Goal: Task Accomplishment & Management: Complete application form

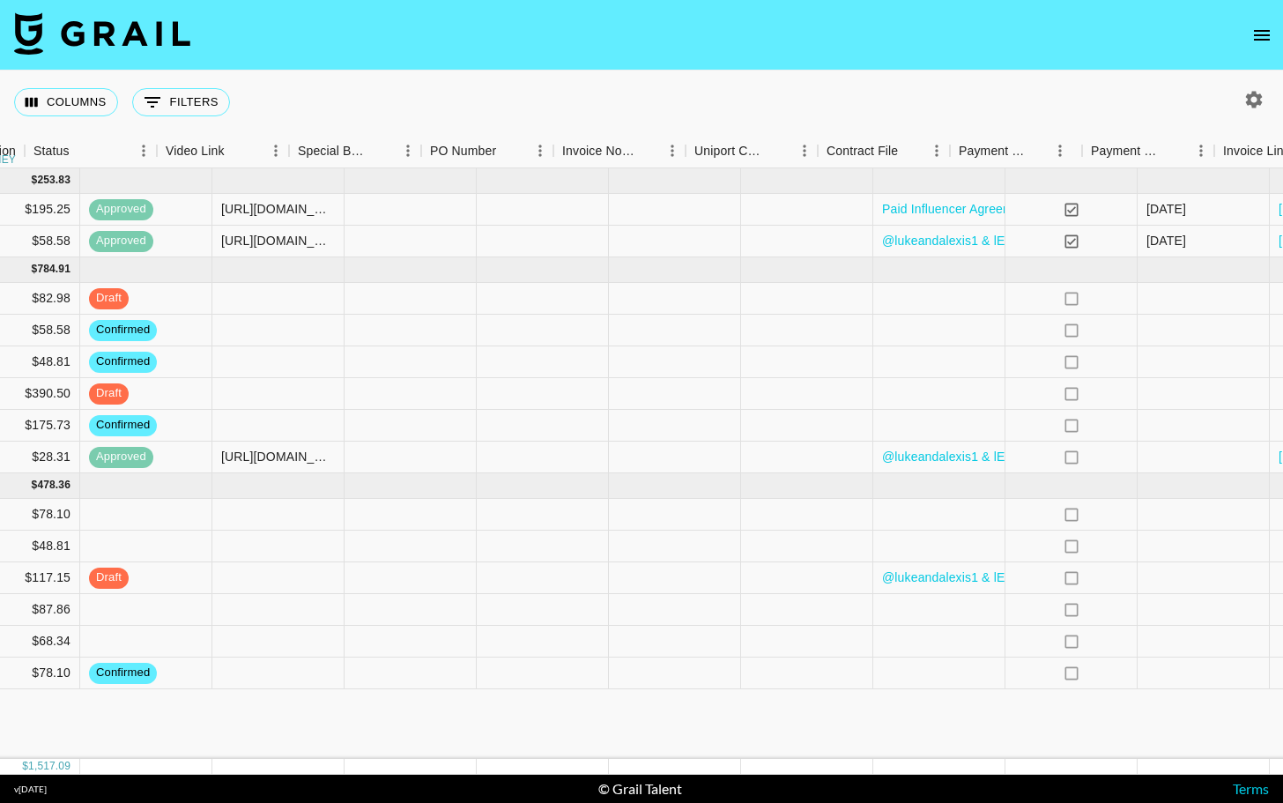
scroll to position [0, 1643]
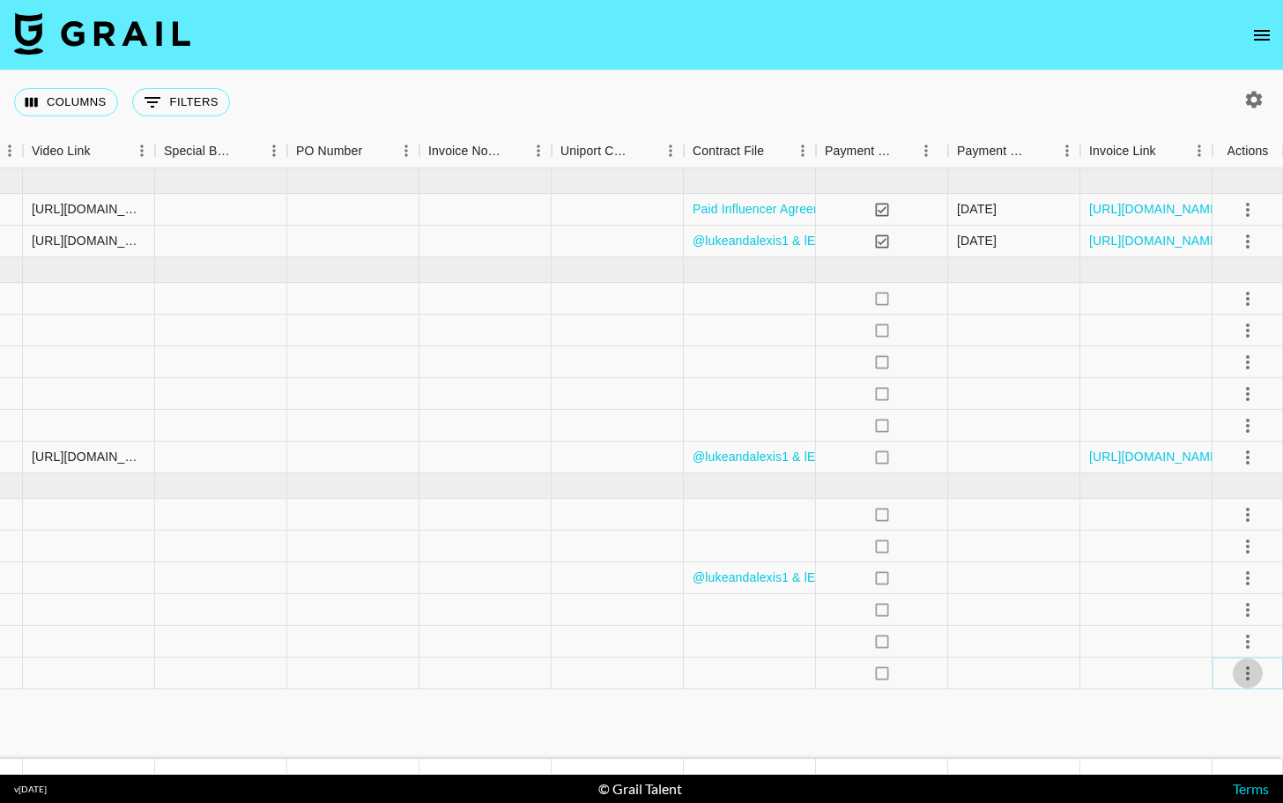
click at [1245, 676] on icon "select merge strategy" at bounding box center [1248, 673] width 21 height 21
click at [1224, 636] on div "Approve" at bounding box center [1210, 635] width 54 height 21
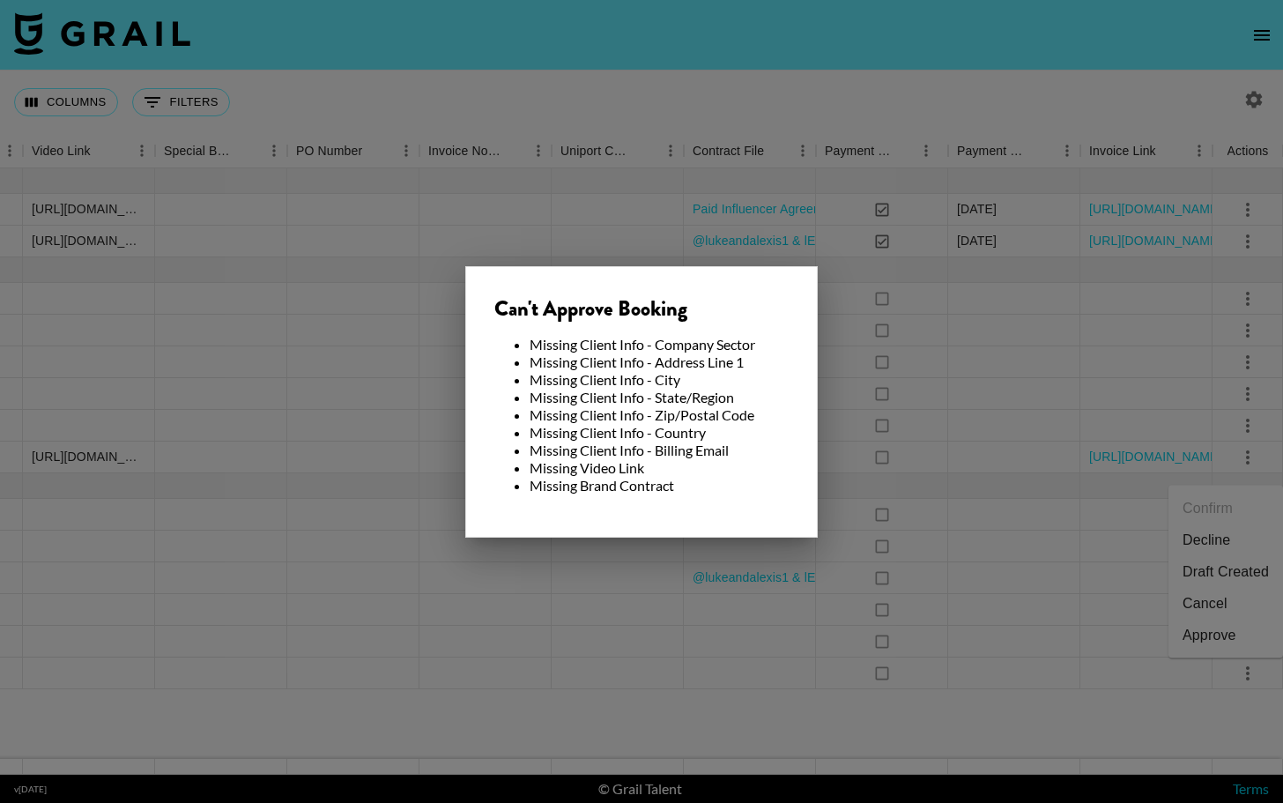
click at [547, 712] on div at bounding box center [641, 401] width 1283 height 803
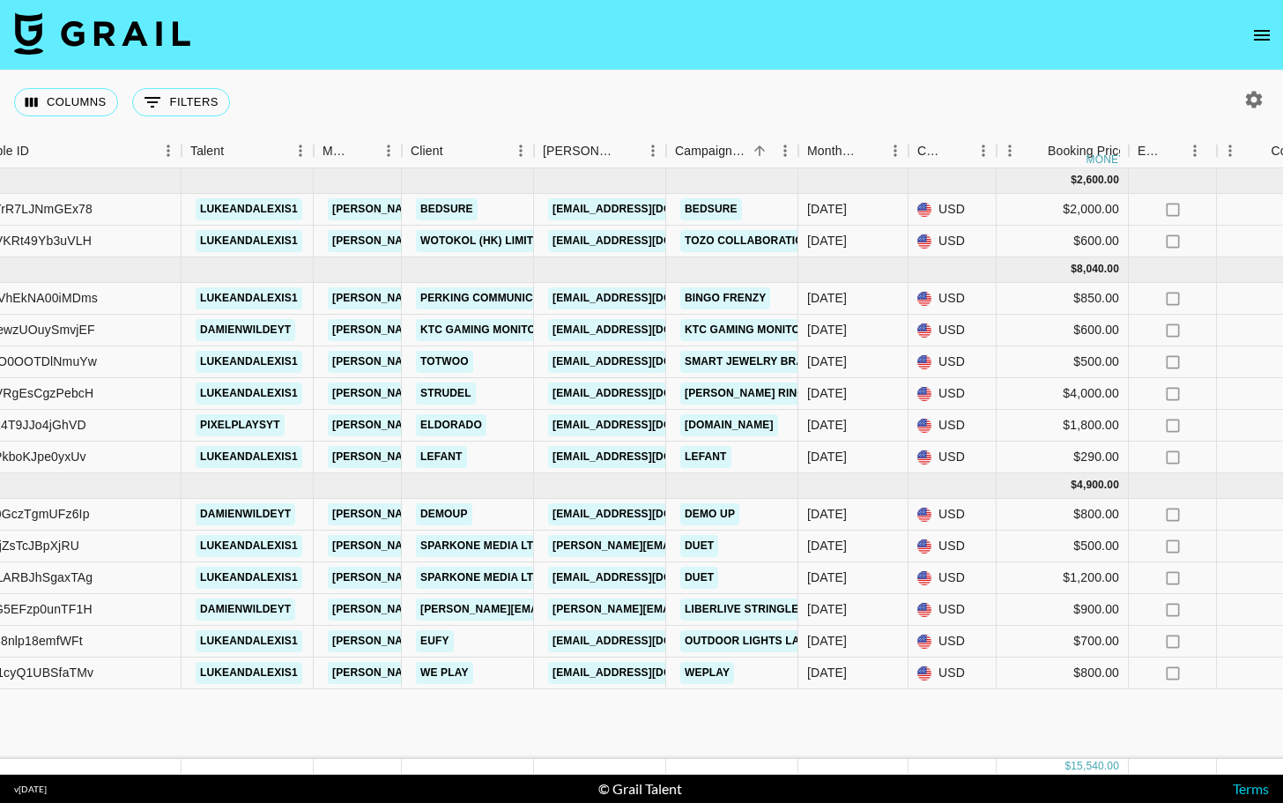
scroll to position [0, 0]
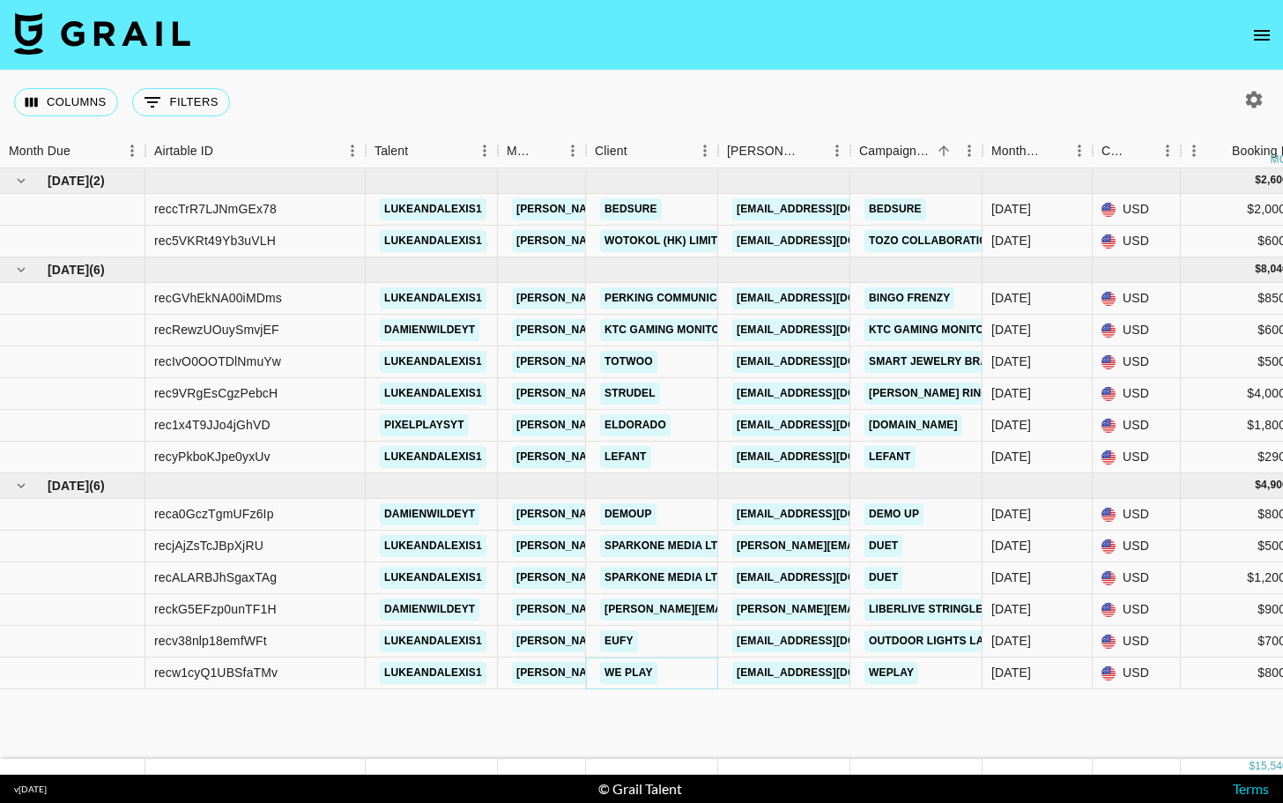
click at [653, 674] on link "We play" at bounding box center [628, 673] width 57 height 22
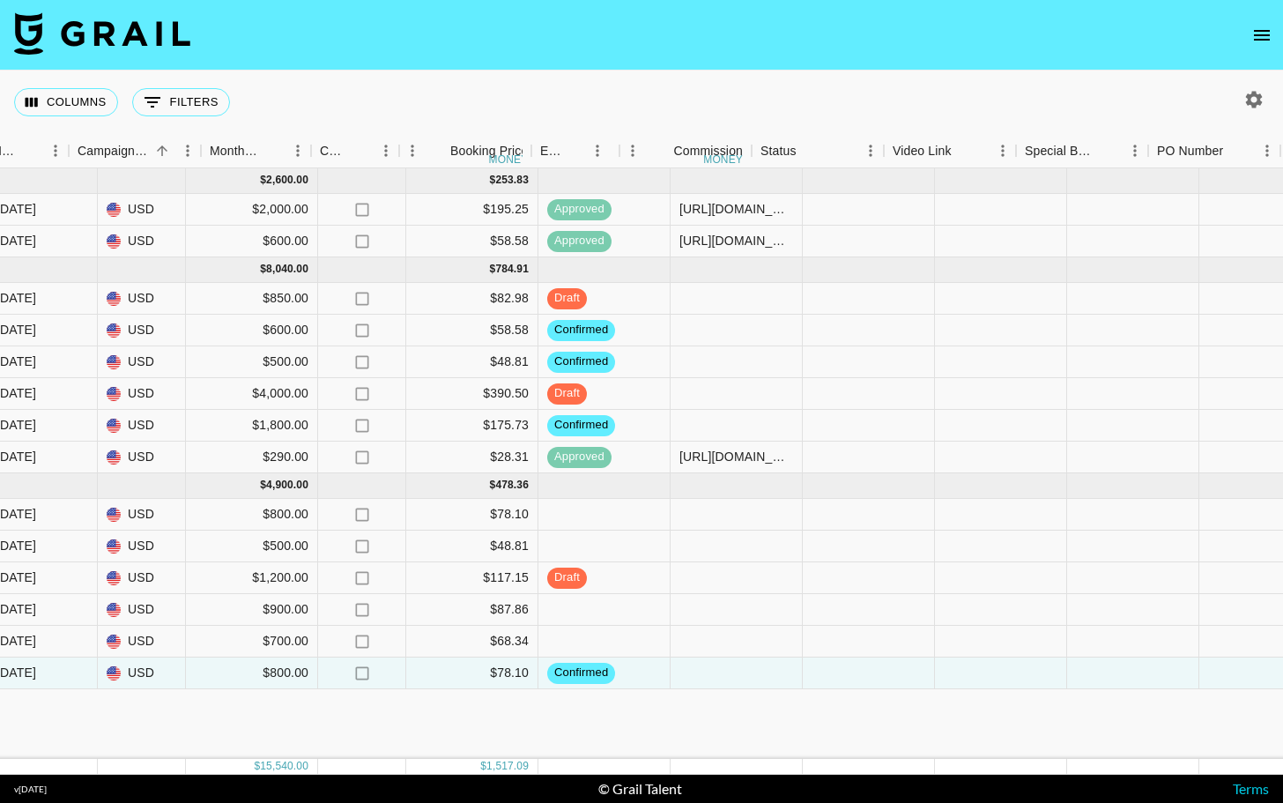
scroll to position [0, 1643]
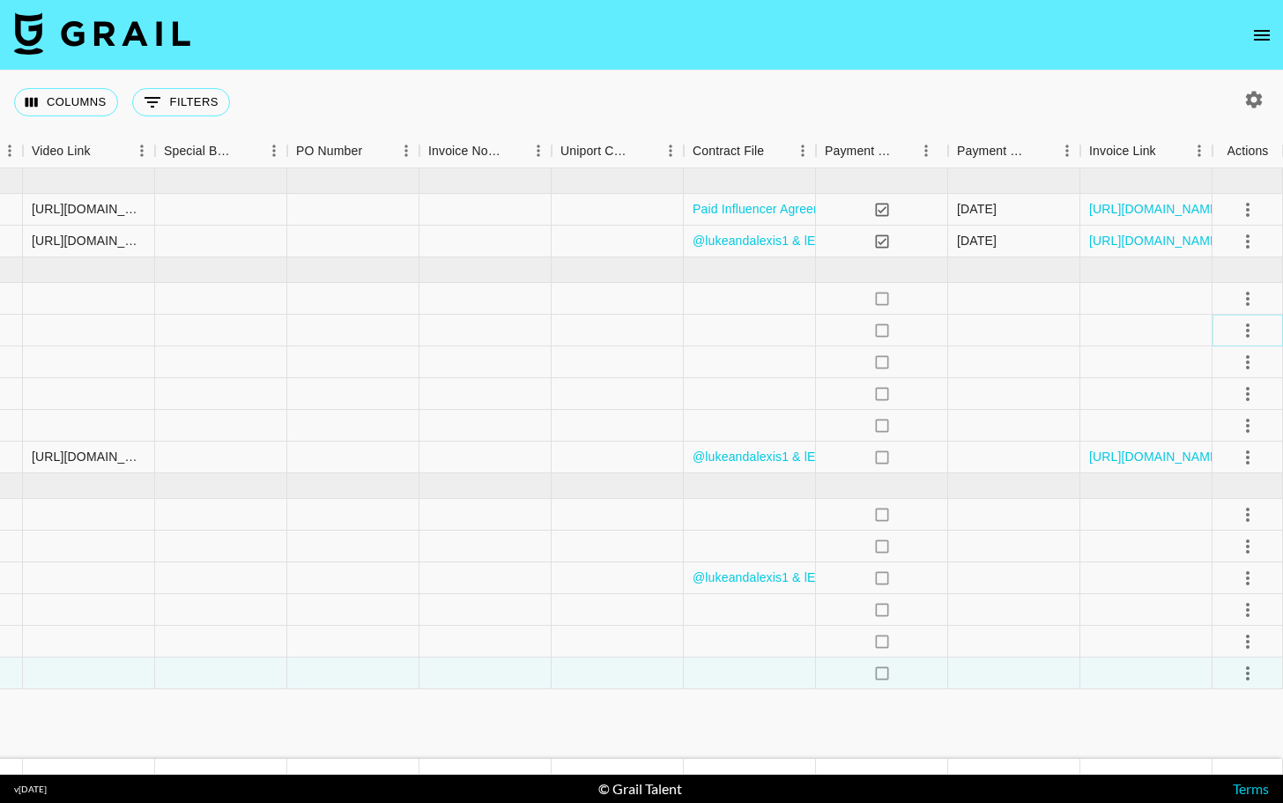
click at [1246, 340] on icon "select merge strategy" at bounding box center [1248, 330] width 21 height 21
click at [1216, 492] on div "Approve" at bounding box center [1210, 495] width 54 height 21
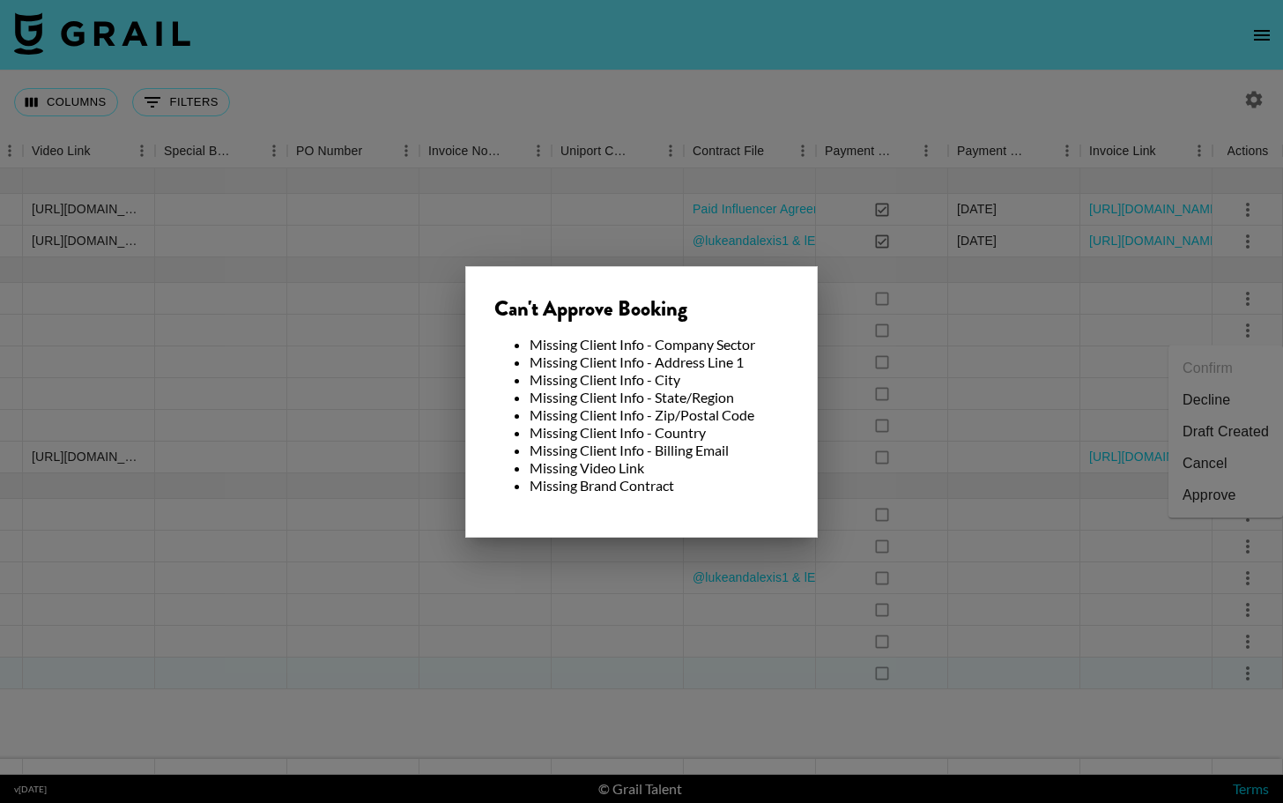
click at [969, 415] on div at bounding box center [641, 401] width 1283 height 803
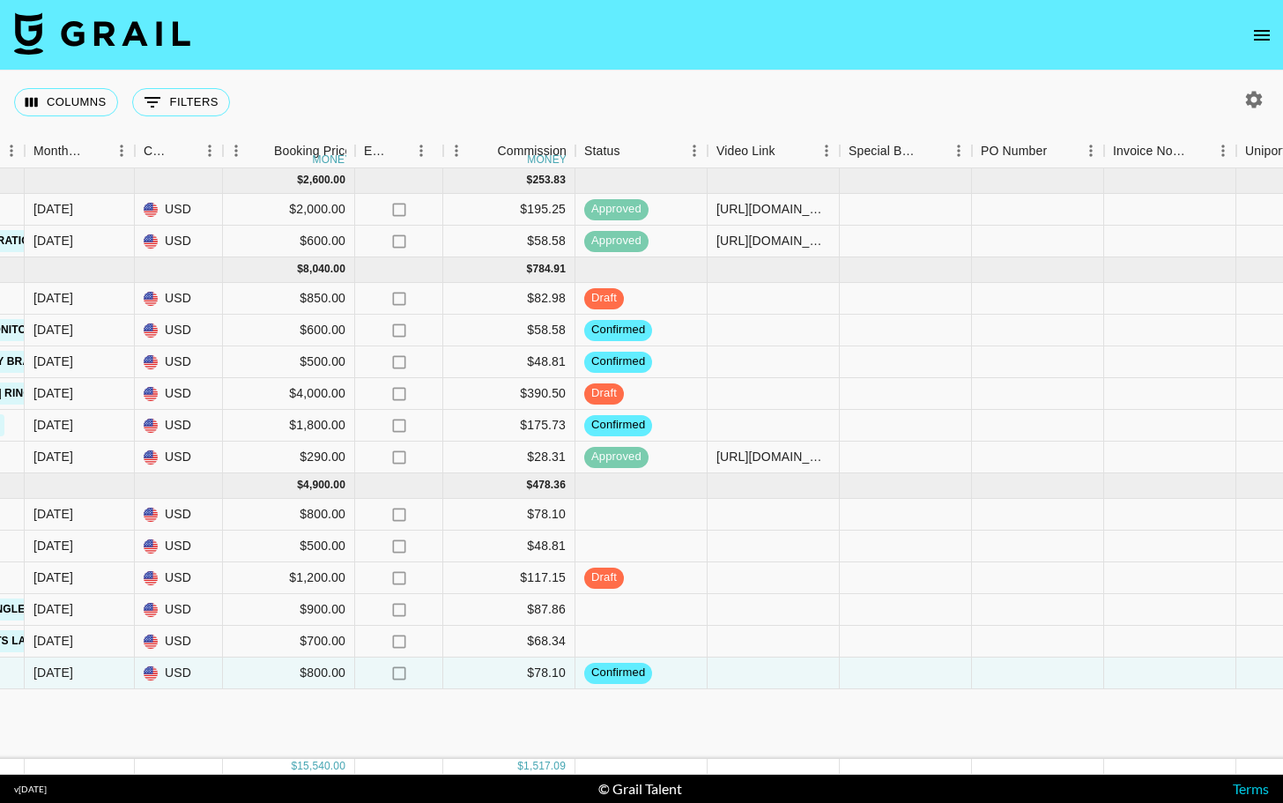
scroll to position [0, 993]
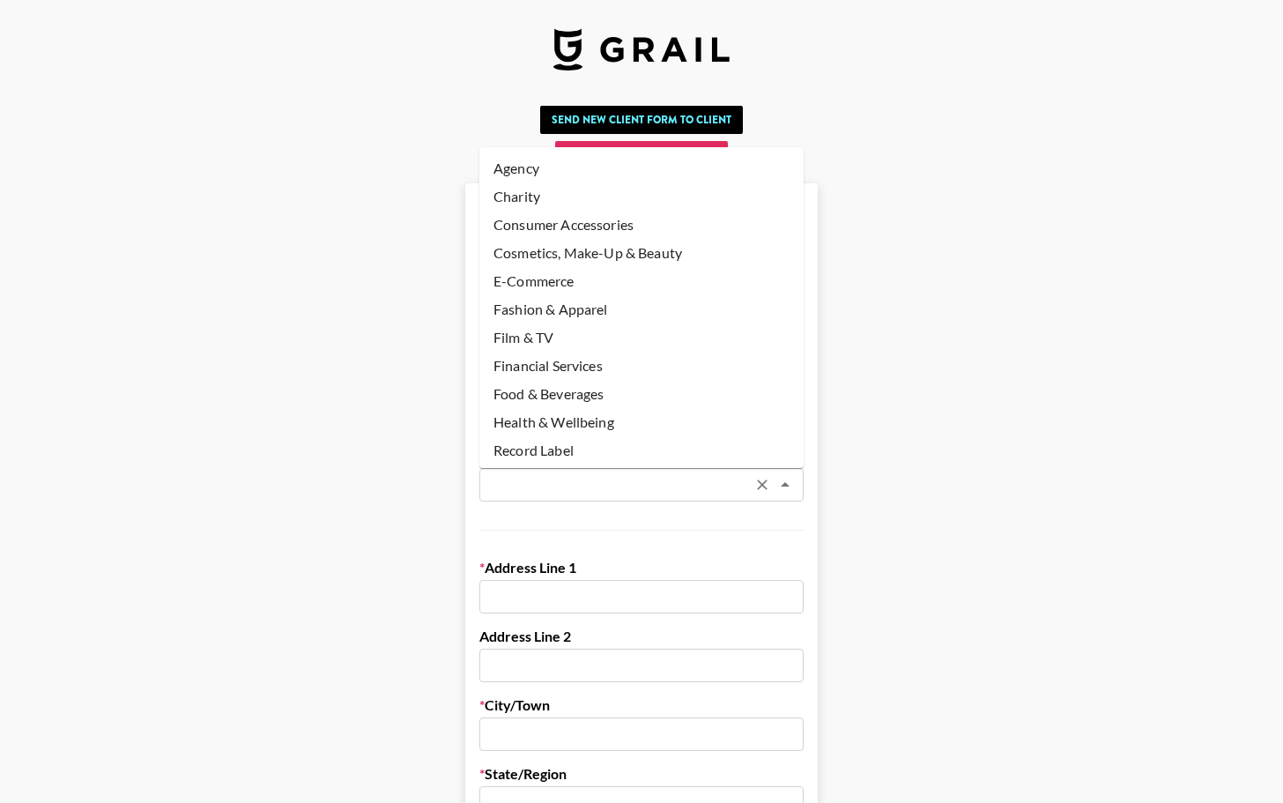
click at [551, 483] on input "text" at bounding box center [618, 485] width 257 height 20
click at [562, 172] on li "Agency" at bounding box center [642, 168] width 324 height 28
type input "Agency"
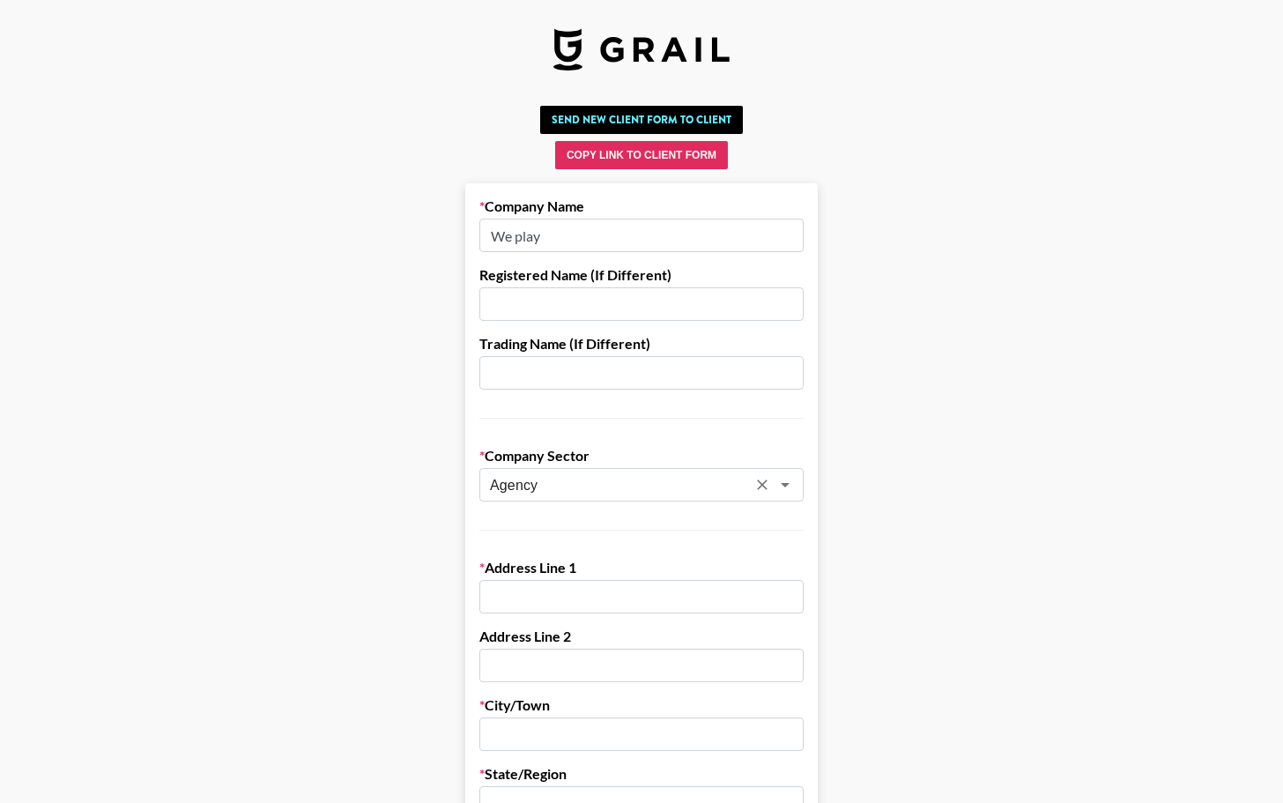
click at [549, 592] on input "text" at bounding box center [642, 596] width 324 height 33
paste input "Address:[STREET_ADDRESS][PERSON_NAME]"
drag, startPoint x: 796, startPoint y: 597, endPoint x: 380, endPoint y: 573, distance: 416.7
drag, startPoint x: 547, startPoint y: 599, endPoint x: 467, endPoint y: 591, distance: 79.6
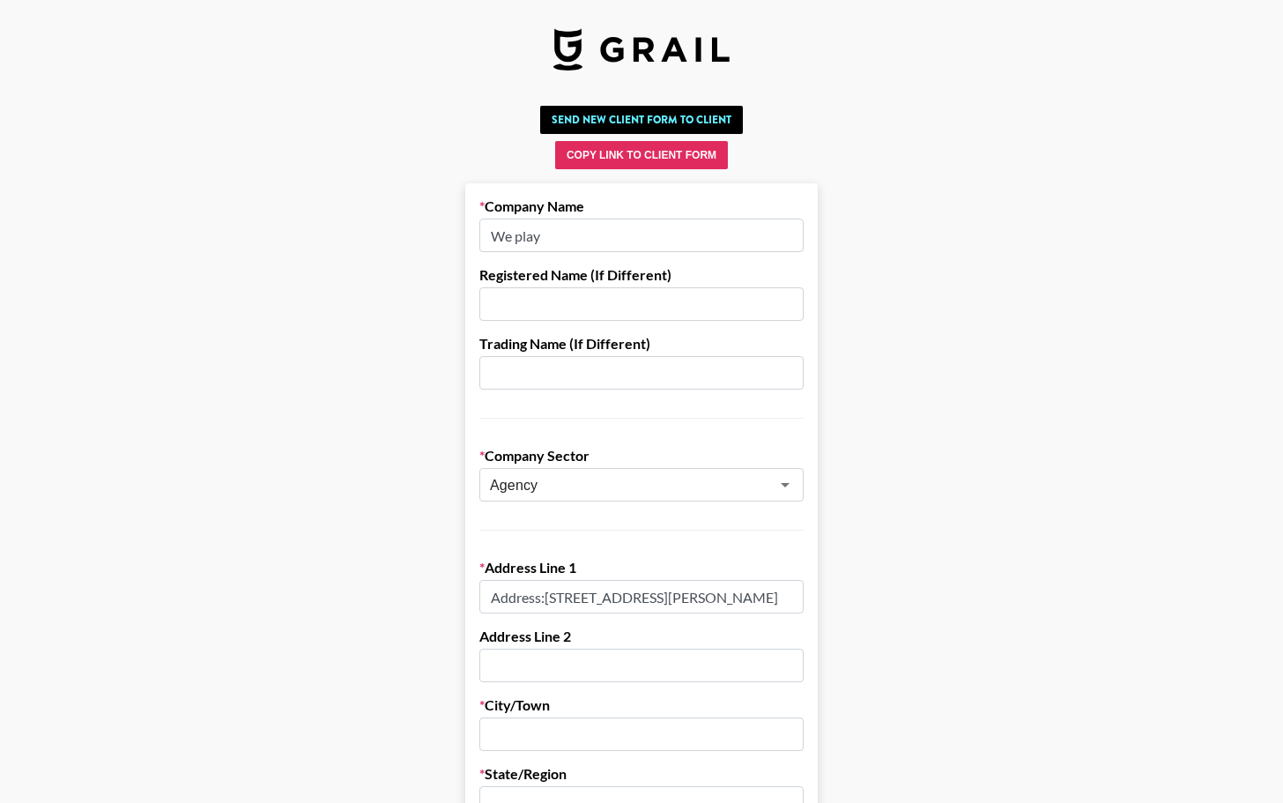
drag, startPoint x: 677, startPoint y: 597, endPoint x: 843, endPoint y: 626, distance: 168.3
click at [706, 589] on input "77 SCIENCE PARK DRIVE #04-09 CINTECH III BUILDING SINGAPORE (118256)" at bounding box center [642, 596] width 324 height 33
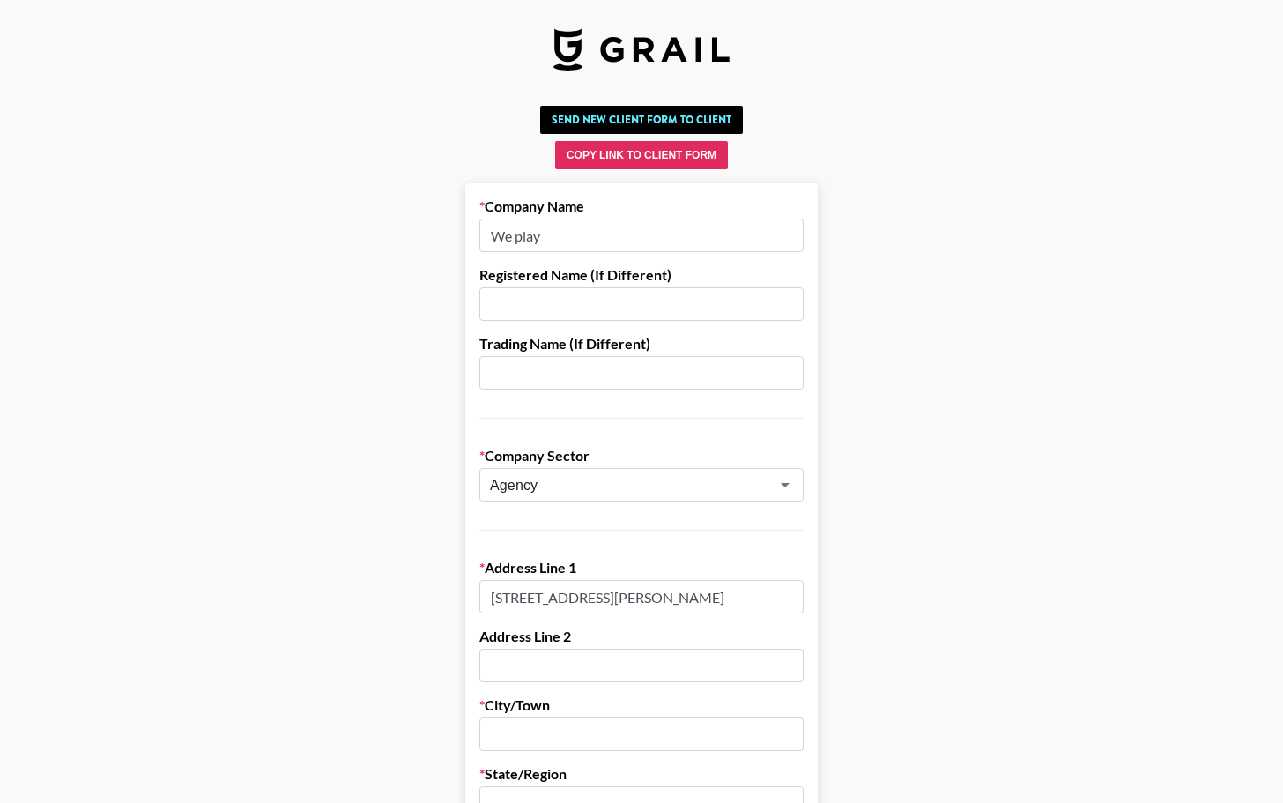
drag, startPoint x: 657, startPoint y: 597, endPoint x: 814, endPoint y: 604, distance: 157.1
type input "77 SCIENCE PARK DRIVE #04-09 CINTECH III BUILDING SINGAPORE (118256)"
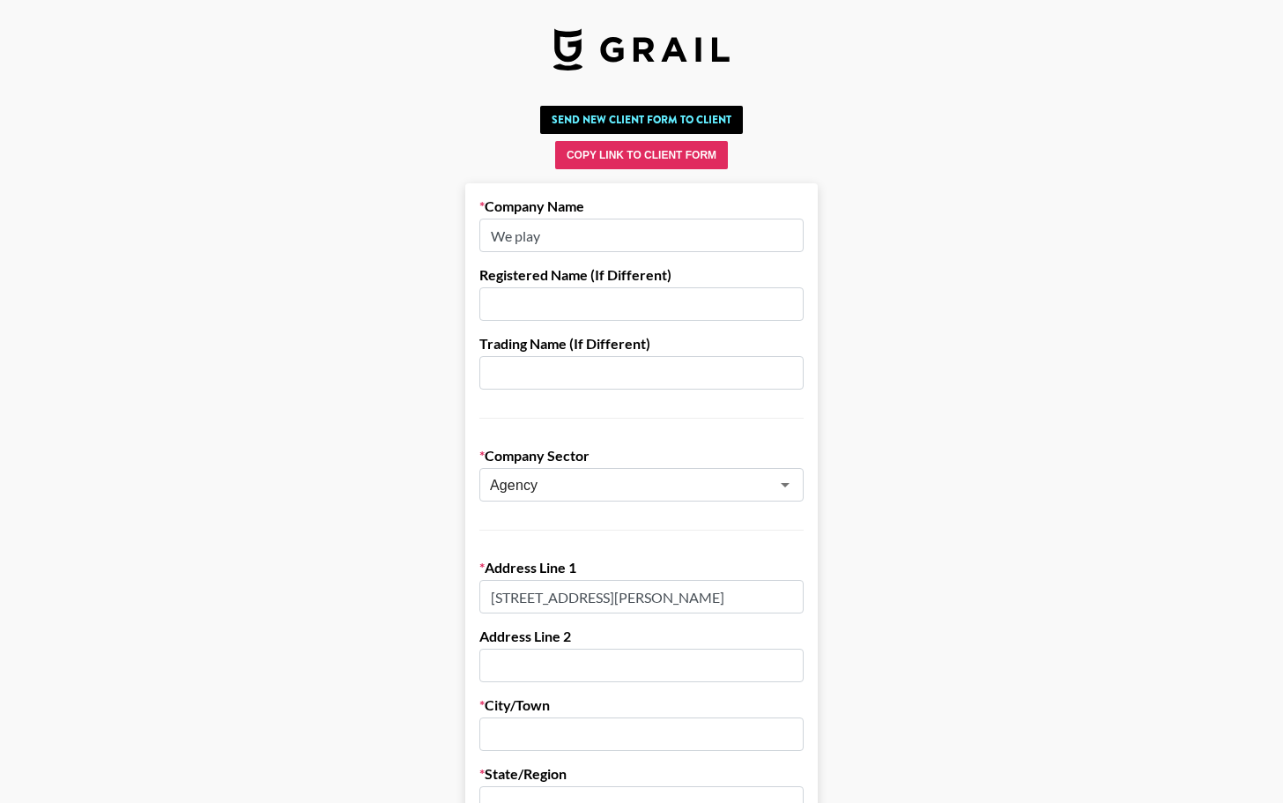
scroll to position [0, 199]
drag, startPoint x: 755, startPoint y: 593, endPoint x: 844, endPoint y: 604, distance: 89.7
click at [692, 599] on input "77 SCIENCE PARK DRIVE #04-09 CINTECH III BUILDING SINGAPORE (118256)" at bounding box center [642, 596] width 324 height 33
drag, startPoint x: 651, startPoint y: 597, endPoint x: 807, endPoint y: 589, distance: 155.3
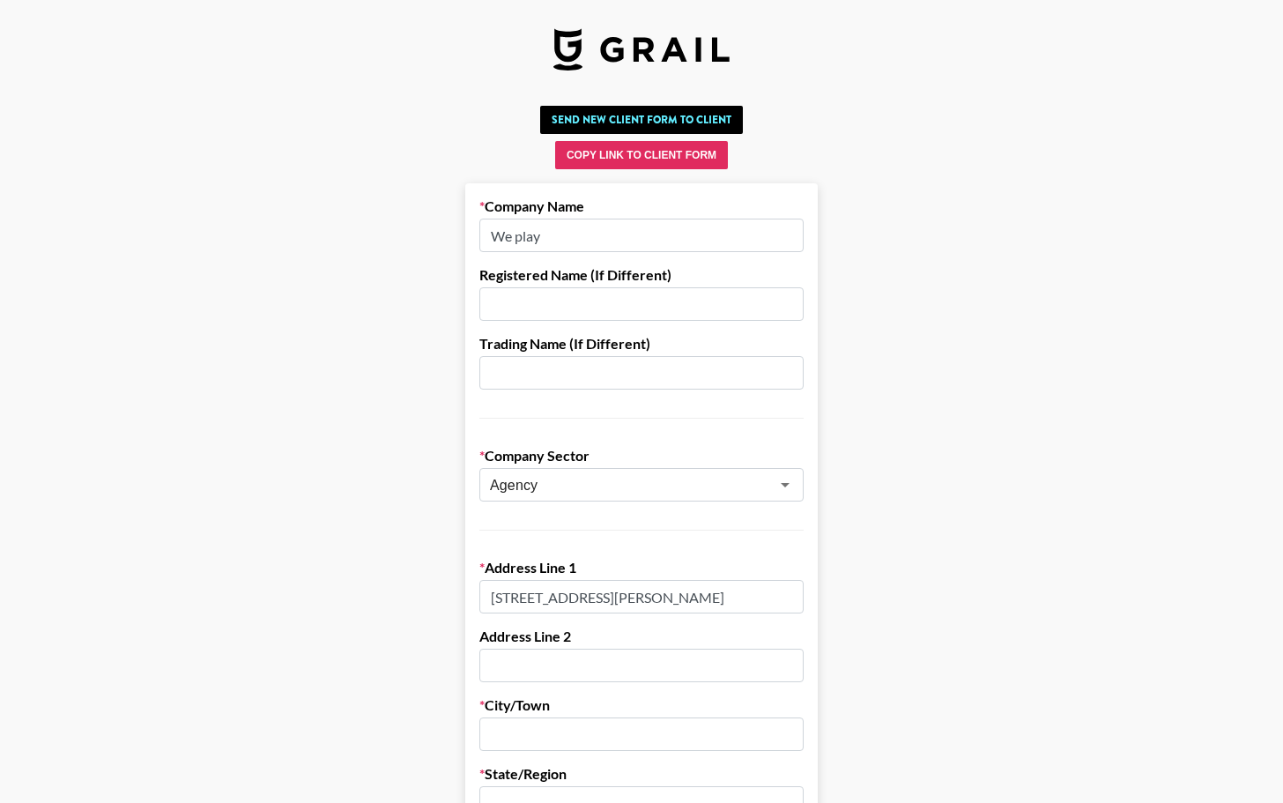
click at [545, 672] on input "text" at bounding box center [642, 665] width 324 height 33
click at [532, 711] on label "City/Town" at bounding box center [642, 705] width 324 height 18
click at [533, 740] on input "text" at bounding box center [642, 734] width 324 height 33
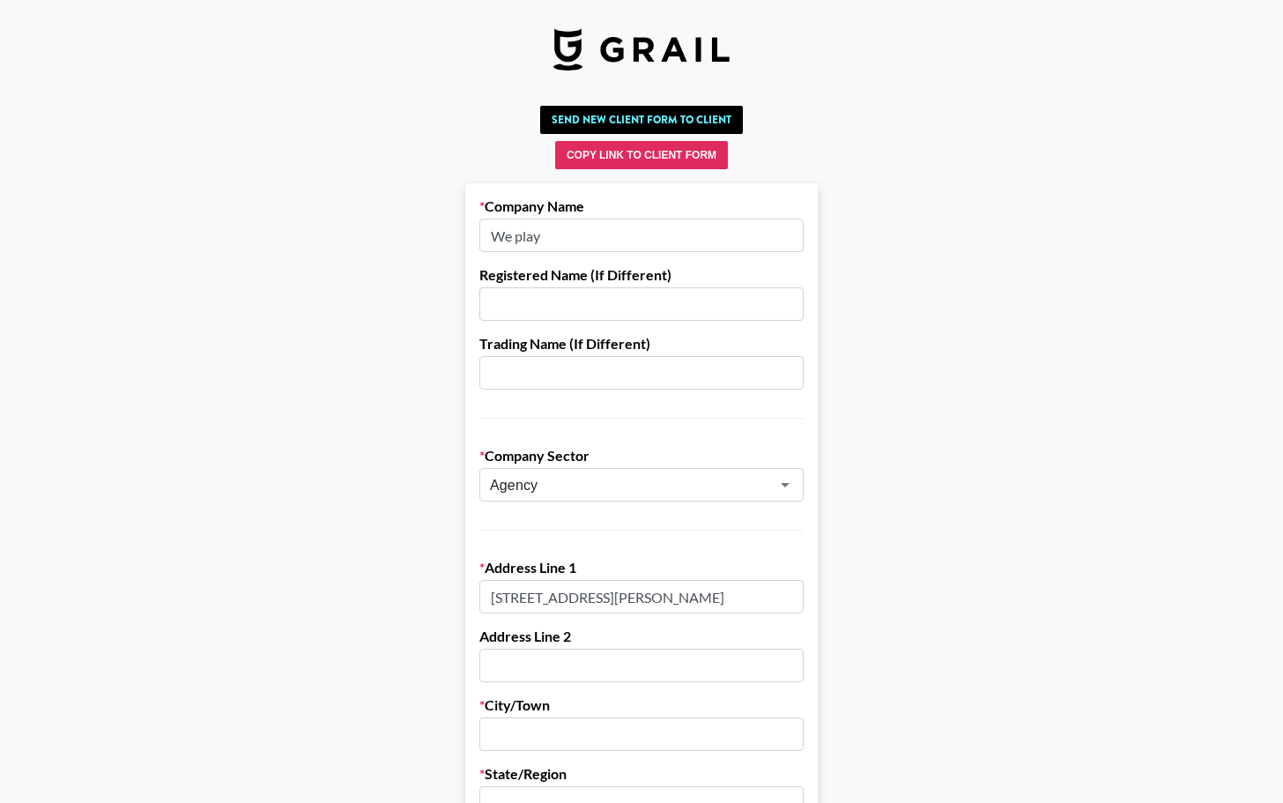
paste input "SINGAPORE (118256)"
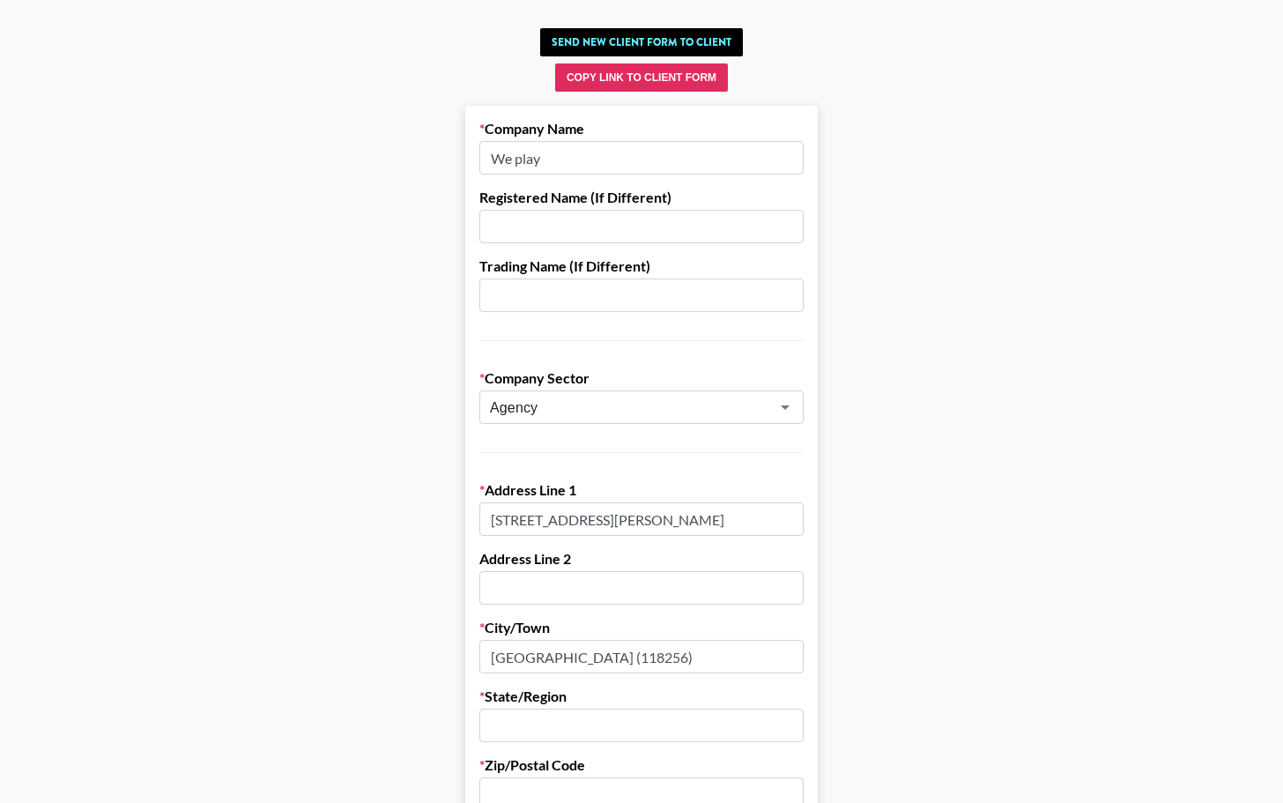
scroll to position [89, 0]
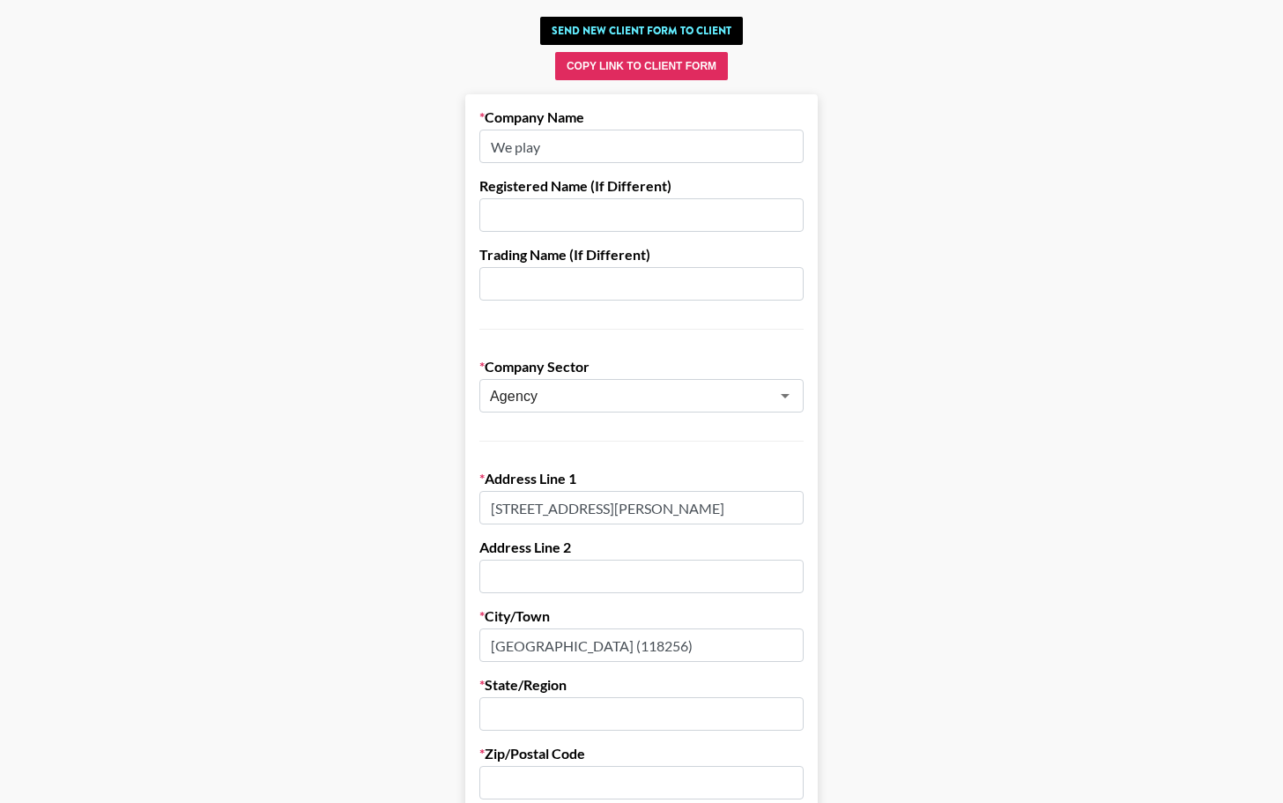
type input "SINGAPORE (118256)"
click at [534, 722] on input "text" at bounding box center [642, 713] width 324 height 33
type input "Hong Kong"
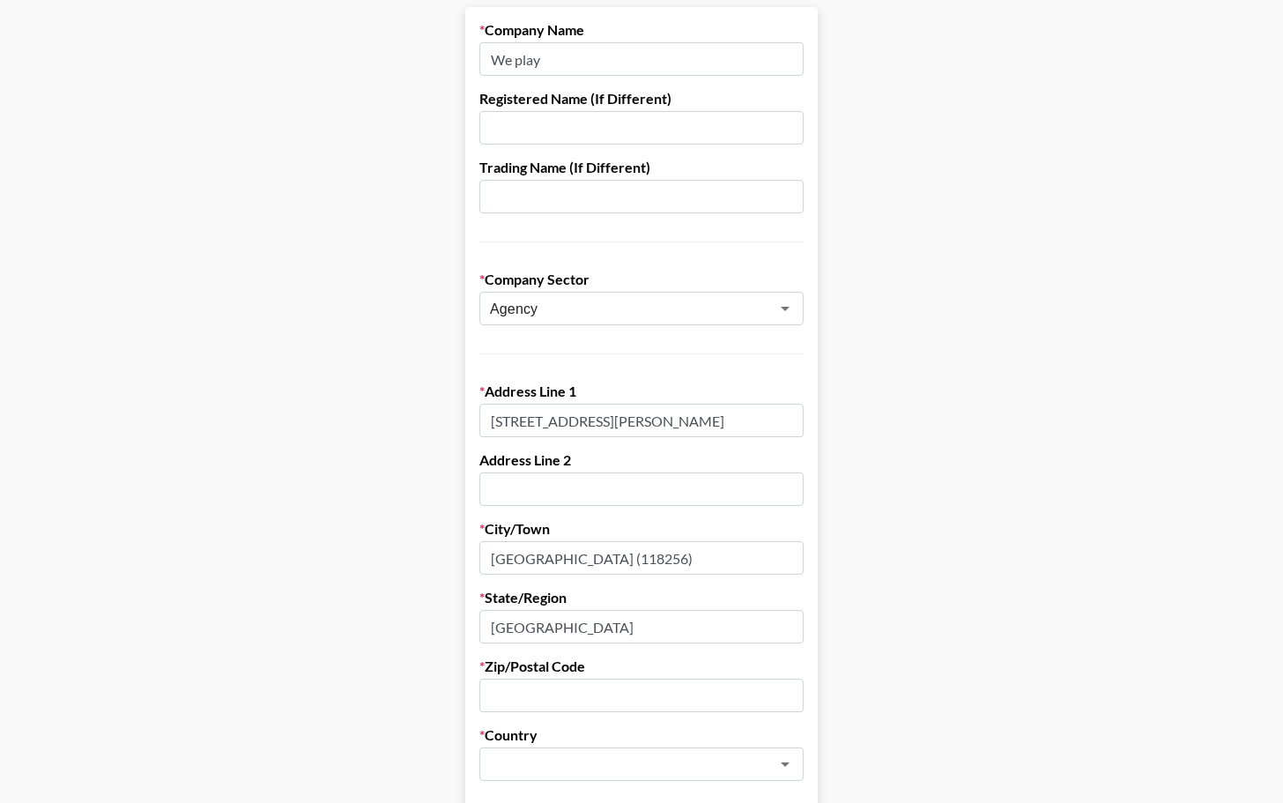
scroll to position [255, 0]
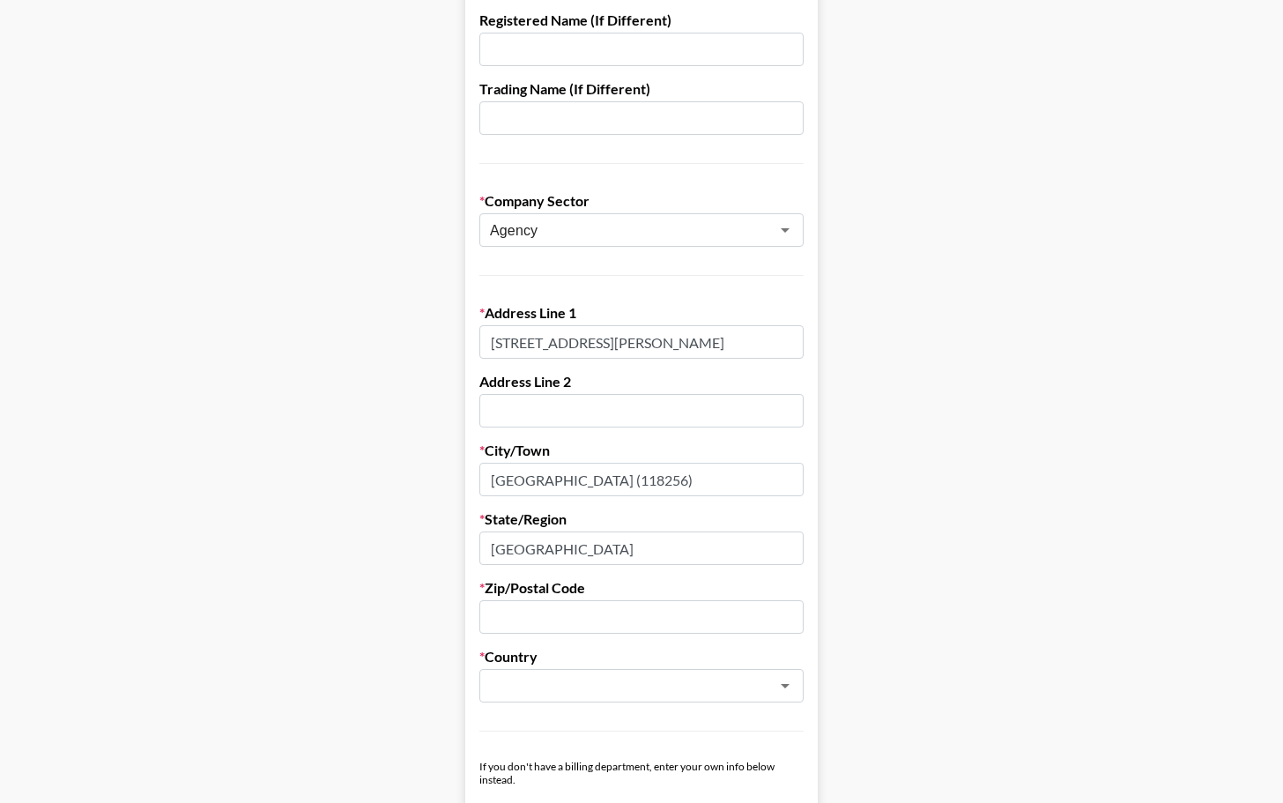
drag, startPoint x: 637, startPoint y: 344, endPoint x: 440, endPoint y: 334, distance: 197.7
click at [440, 334] on main "Send New Client Form to Client Copy Link to Client Form Company Name We play Re…" at bounding box center [641, 752] width 1255 height 1816
click at [544, 612] on input "text" at bounding box center [642, 616] width 324 height 33
drag, startPoint x: 616, startPoint y: 551, endPoint x: 435, endPoint y: 547, distance: 180.7
click at [435, 547] on main "Send New Client Form to Client Copy Link to Client Form Company Name We play Re…" at bounding box center [641, 752] width 1255 height 1816
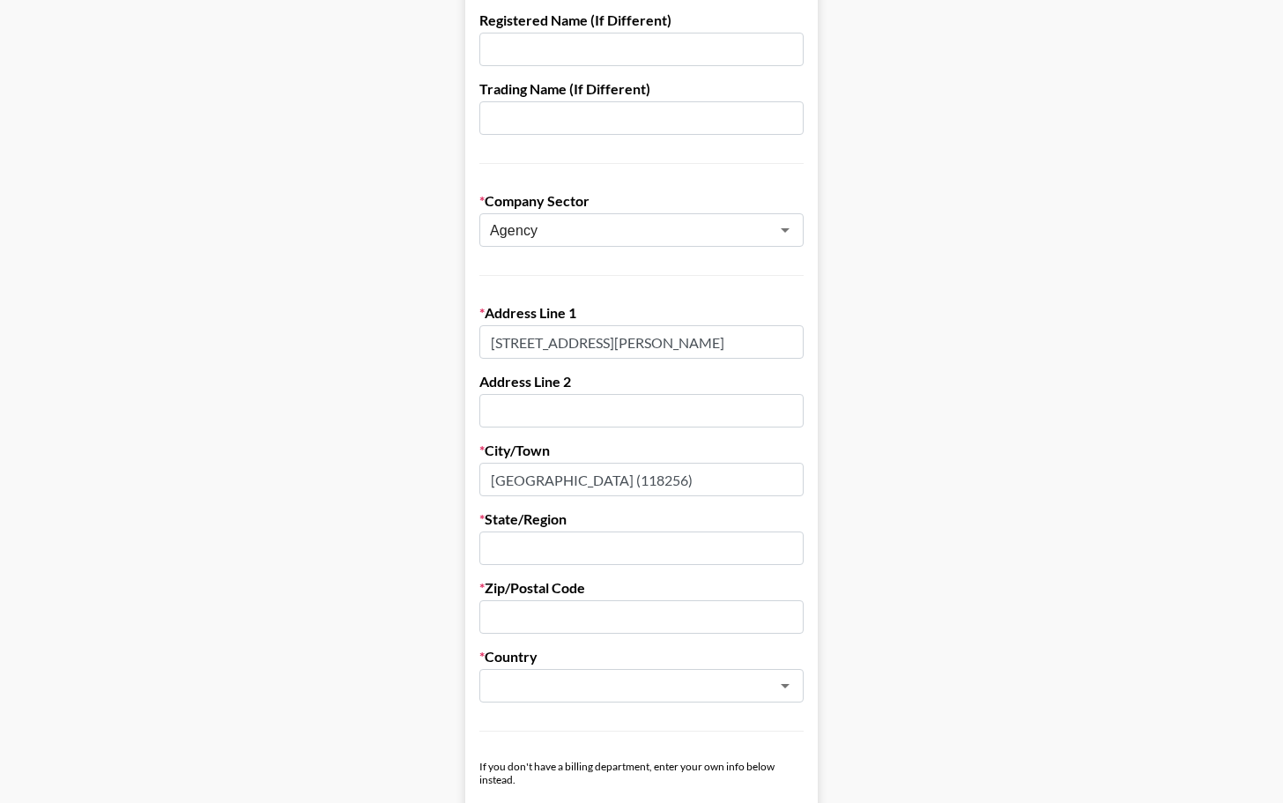
drag, startPoint x: 652, startPoint y: 478, endPoint x: 383, endPoint y: 472, distance: 268.9
click at [383, 472] on main "Send New Client Form to Client Copy Link to Client Form Company Name We play Re…" at bounding box center [641, 752] width 1255 height 1816
click at [507, 539] on input "text" at bounding box center [642, 548] width 324 height 33
paste input "SINGAPORE (118256)"
type input "SINGAPORE (118256)"
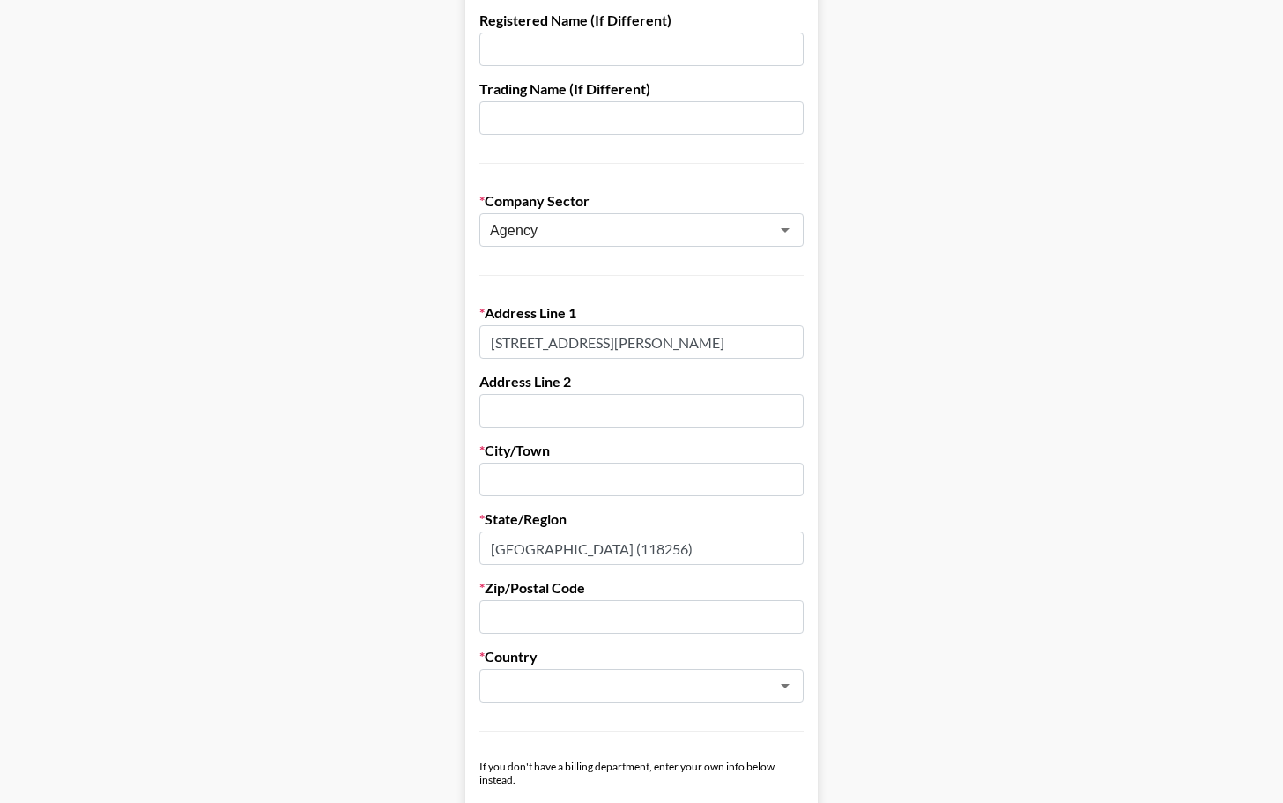
click at [523, 486] on input "text" at bounding box center [642, 479] width 324 height 33
paste input "SINGAPORE (118256)"
click at [853, 549] on main "Send New Client Form to Client Copy Link to Client Form Company Name We play Re…" at bounding box center [641, 752] width 1255 height 1816
click at [607, 609] on input "text" at bounding box center [642, 616] width 324 height 33
drag, startPoint x: 659, startPoint y: 482, endPoint x: 576, endPoint y: 483, distance: 82.9
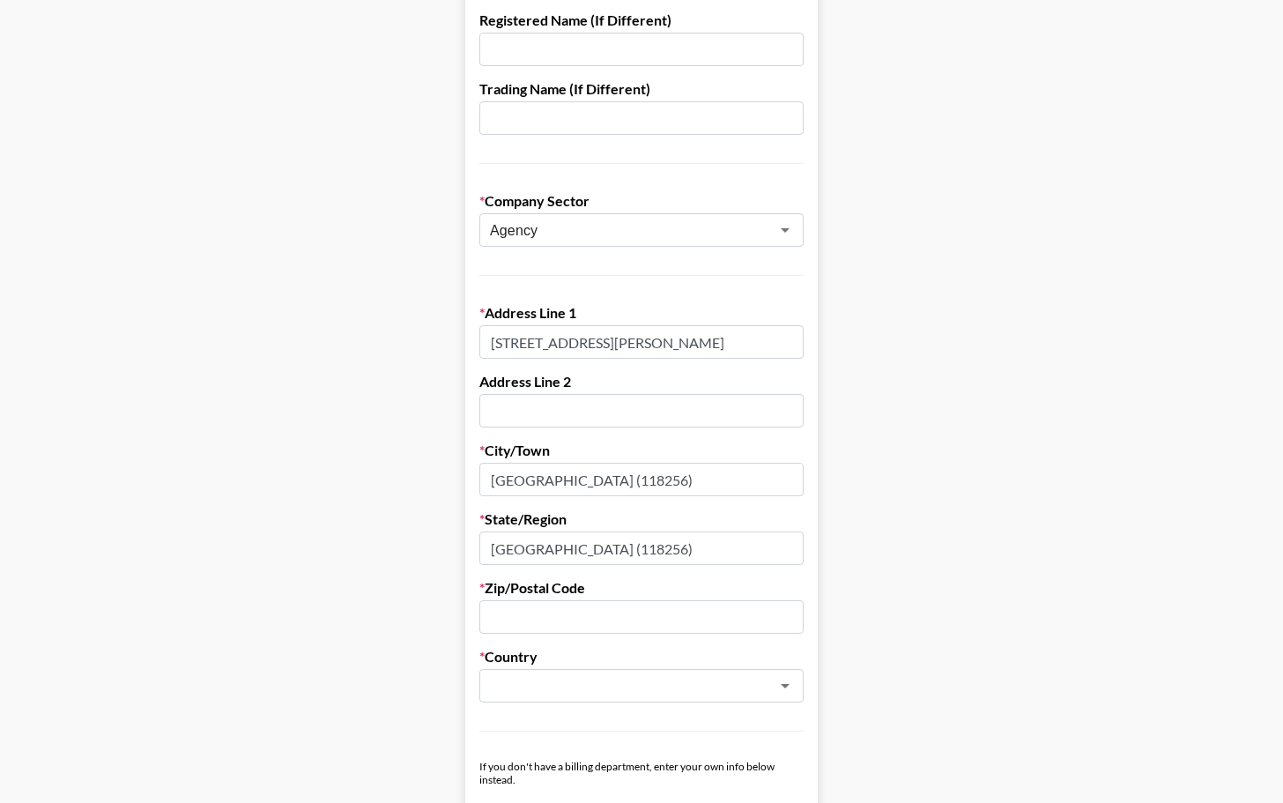
click at [576, 483] on input "SINGAPORE (118256)" at bounding box center [642, 479] width 324 height 33
type input "SINGAPORE ("
drag, startPoint x: 648, startPoint y: 556, endPoint x: 472, endPoint y: 545, distance: 176.7
click at [472, 545] on form "Company Name We play Registered Name (If Different) Trading Name (If Different)…" at bounding box center [641, 794] width 353 height 1731
drag, startPoint x: 625, startPoint y: 467, endPoint x: 468, endPoint y: 467, distance: 156.9
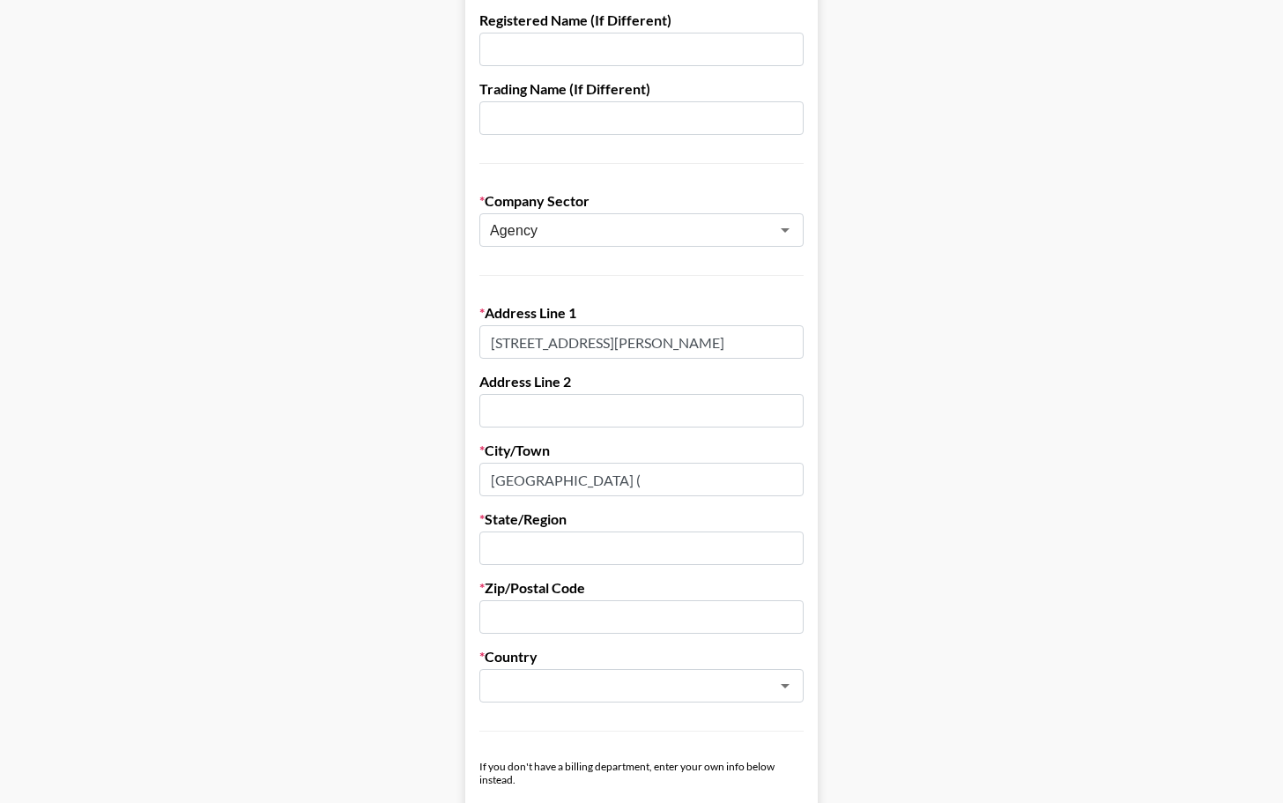
click at [468, 467] on form "Company Name We play Registered Name (If Different) Trading Name (If Different)…" at bounding box center [641, 794] width 353 height 1731
drag, startPoint x: 598, startPoint y: 476, endPoint x: 405, endPoint y: 476, distance: 192.2
click at [405, 476] on main "Send New Client Form to Client Copy Link to Client Form Company Name We play Re…" at bounding box center [641, 752] width 1255 height 1816
click at [556, 614] on input "text" at bounding box center [642, 616] width 324 height 33
paste input "118256)"
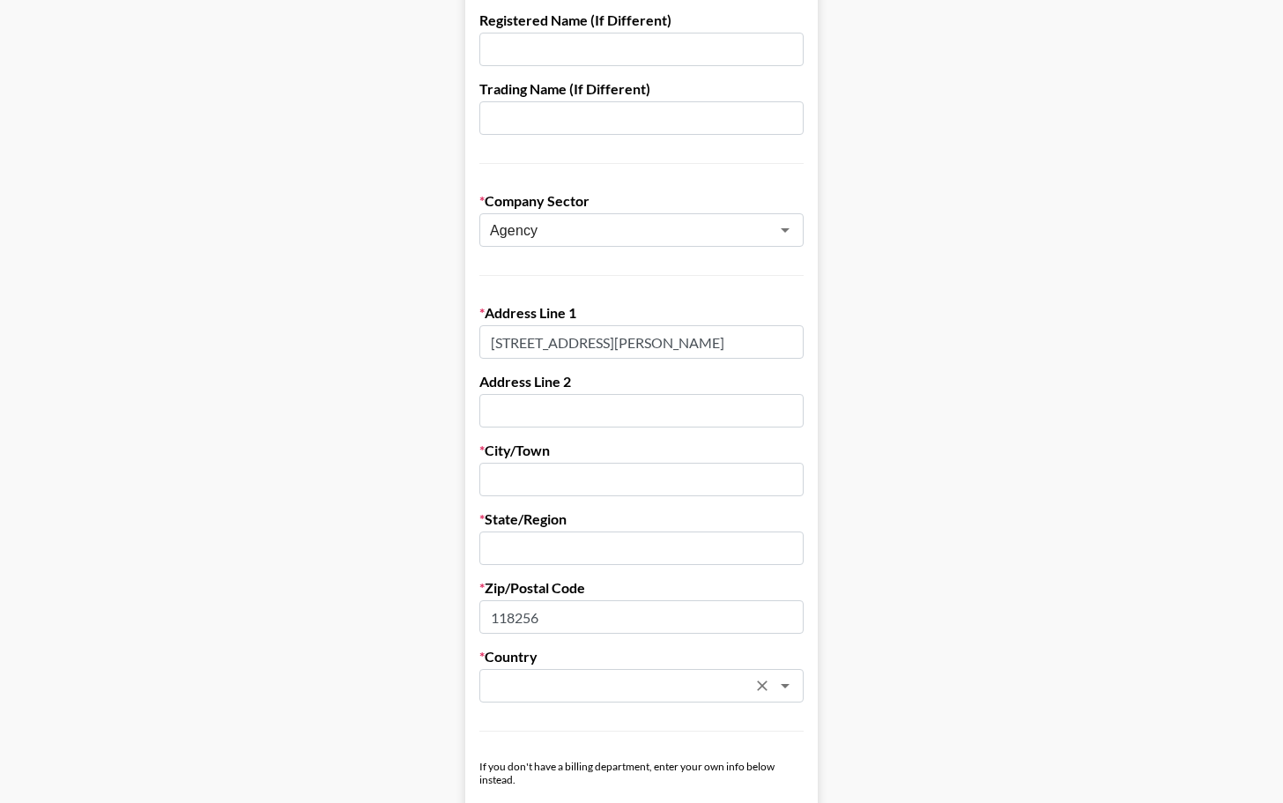
click at [524, 672] on div "​" at bounding box center [642, 685] width 324 height 33
type input "118256"
click at [541, 724] on li "Singapore" at bounding box center [642, 724] width 324 height 28
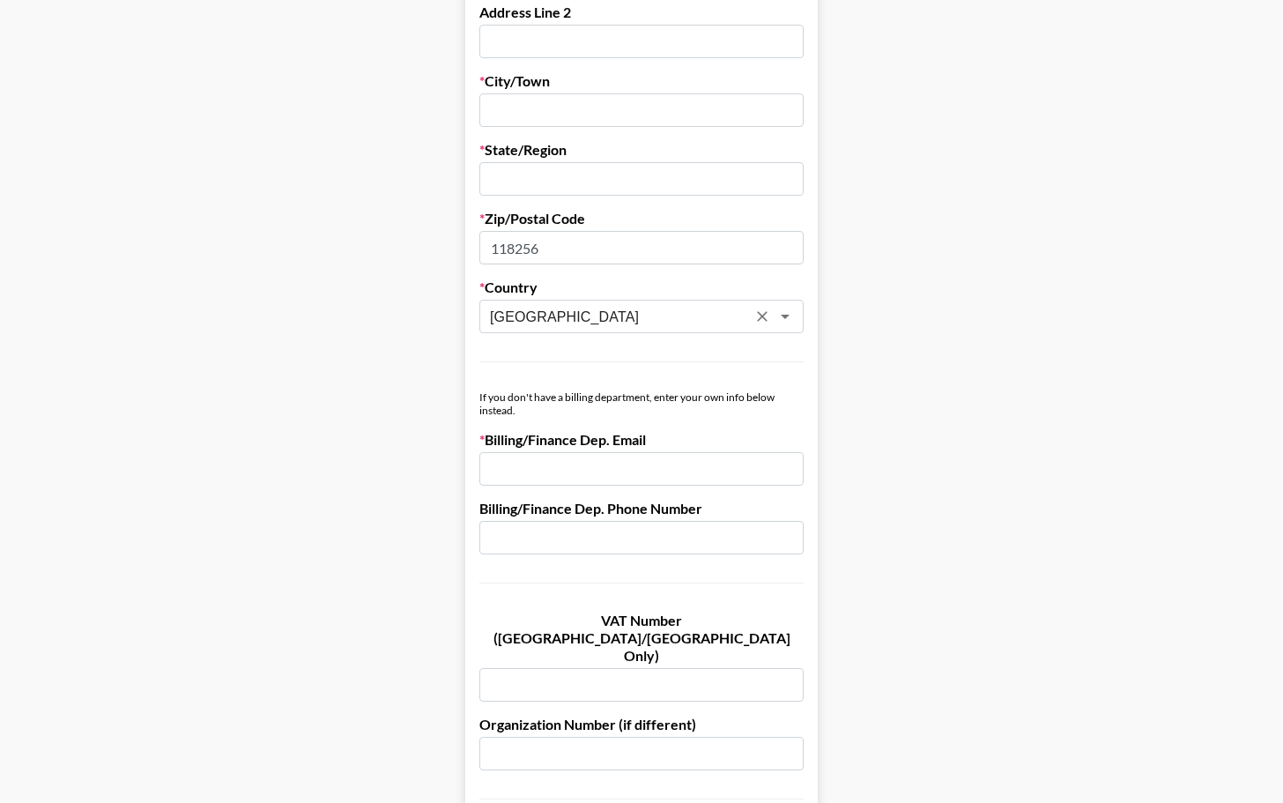
scroll to position [654, 0]
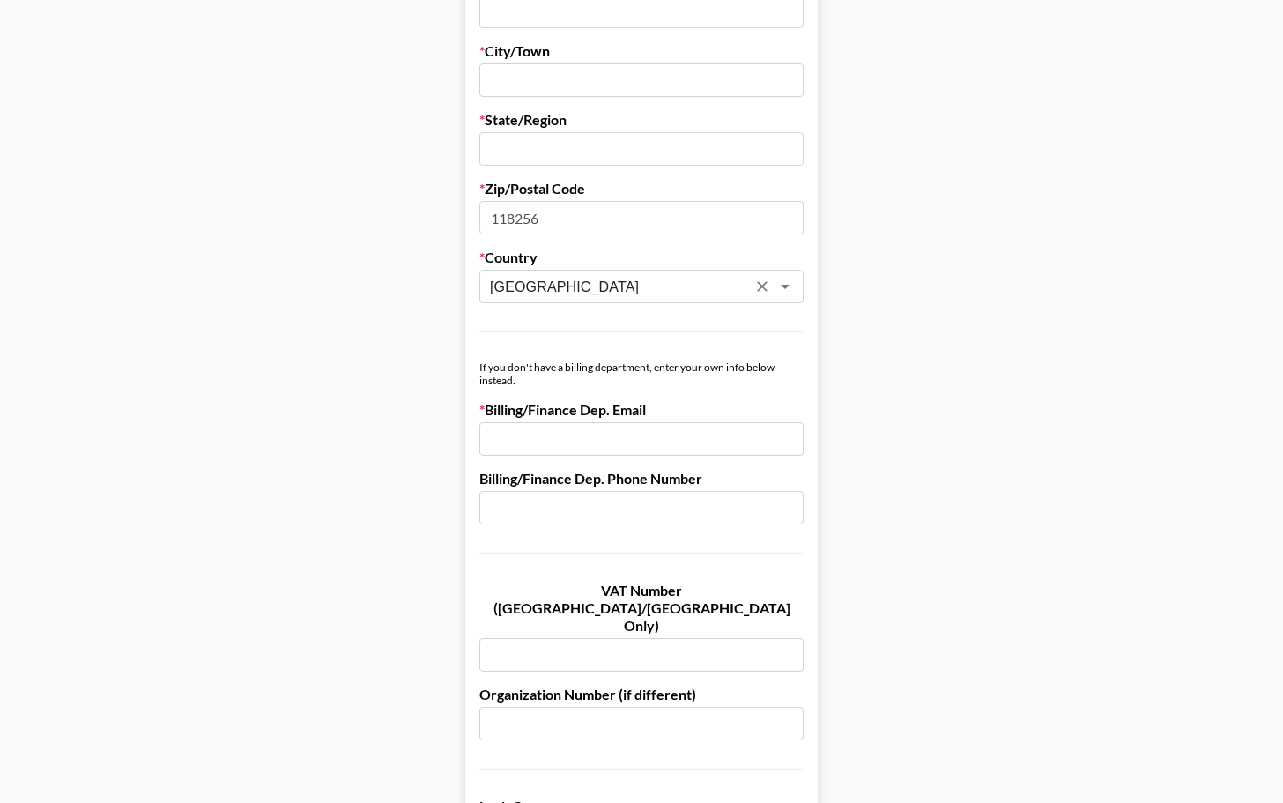
type input "Singapore"
click at [551, 435] on input "email" at bounding box center [642, 438] width 324 height 33
paste input "weplay-marketing@wejoysg.com"
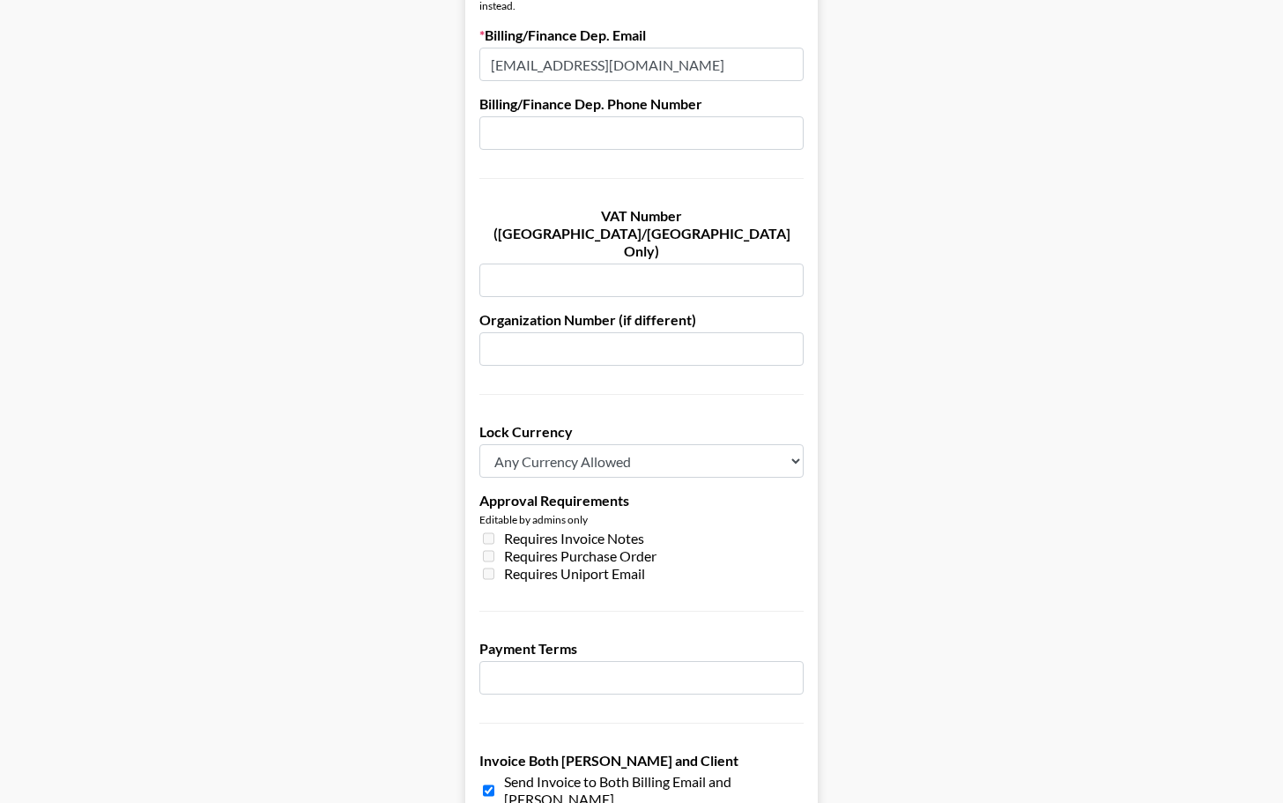
scroll to position [1175, 0]
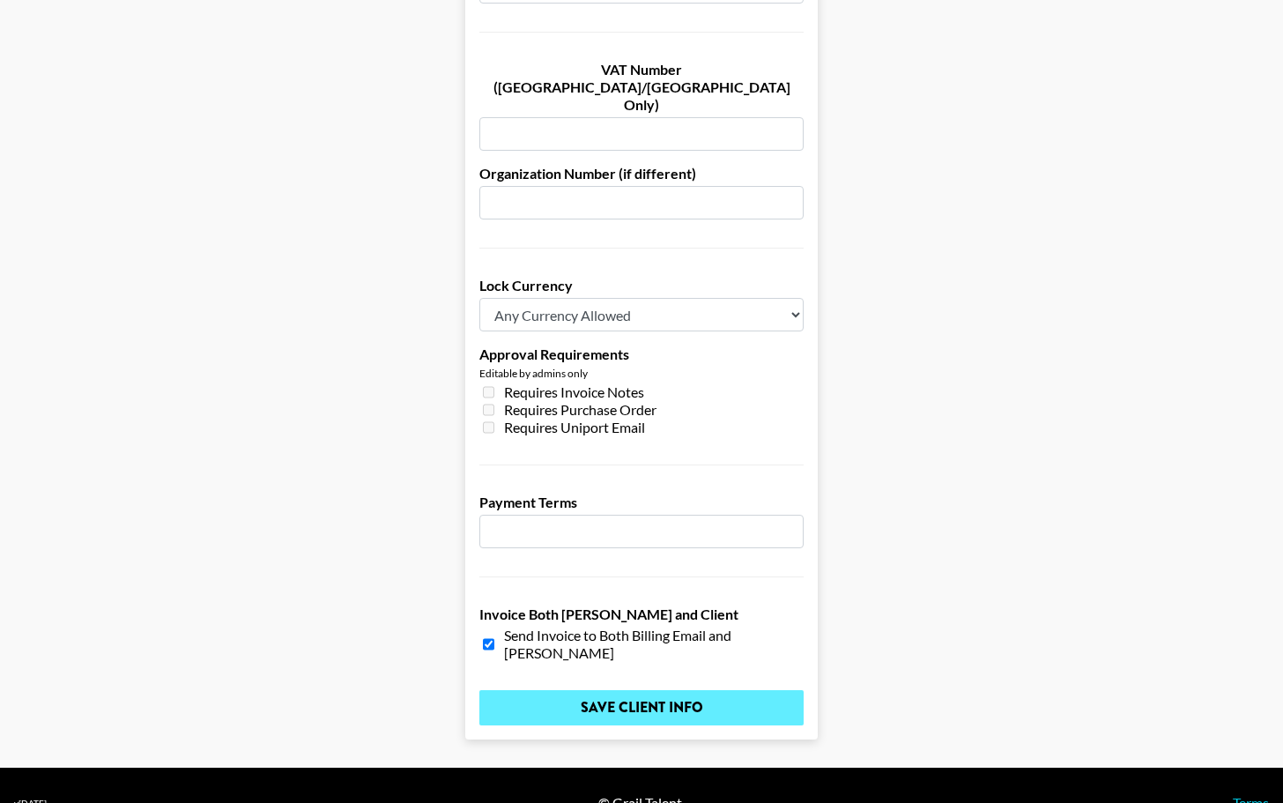
type input "weplay-marketing@wejoysg.com"
click at [599, 690] on input "Save Client Info" at bounding box center [642, 707] width 324 height 35
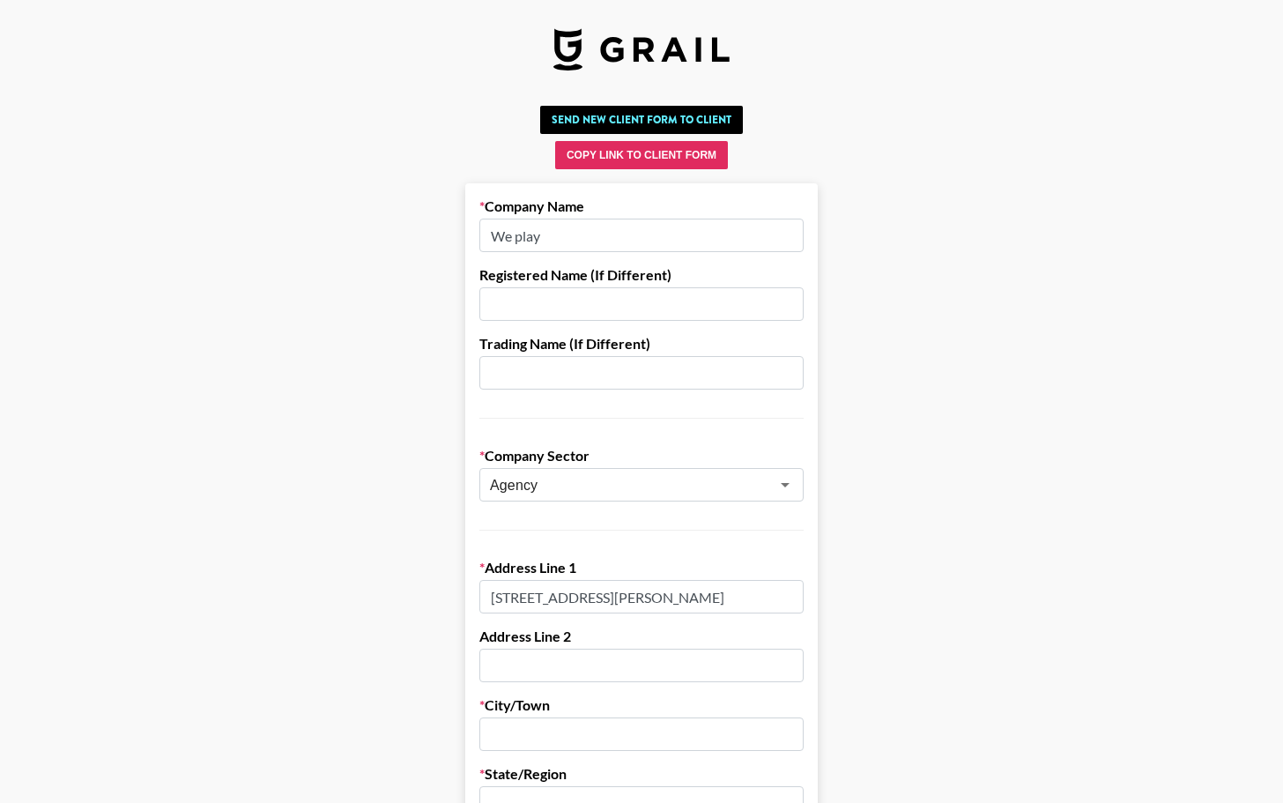
scroll to position [3, 0]
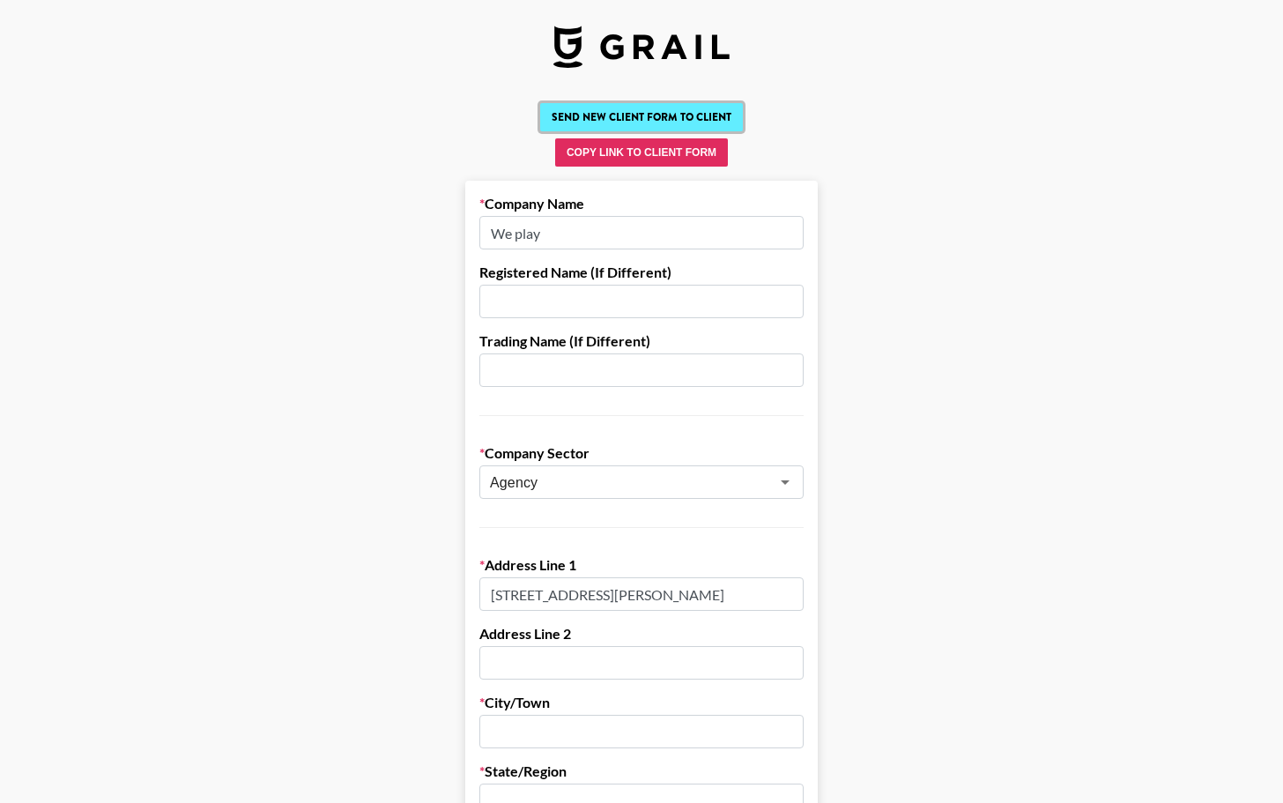
click at [608, 111] on button "Send New Client Form to Client" at bounding box center [641, 117] width 203 height 28
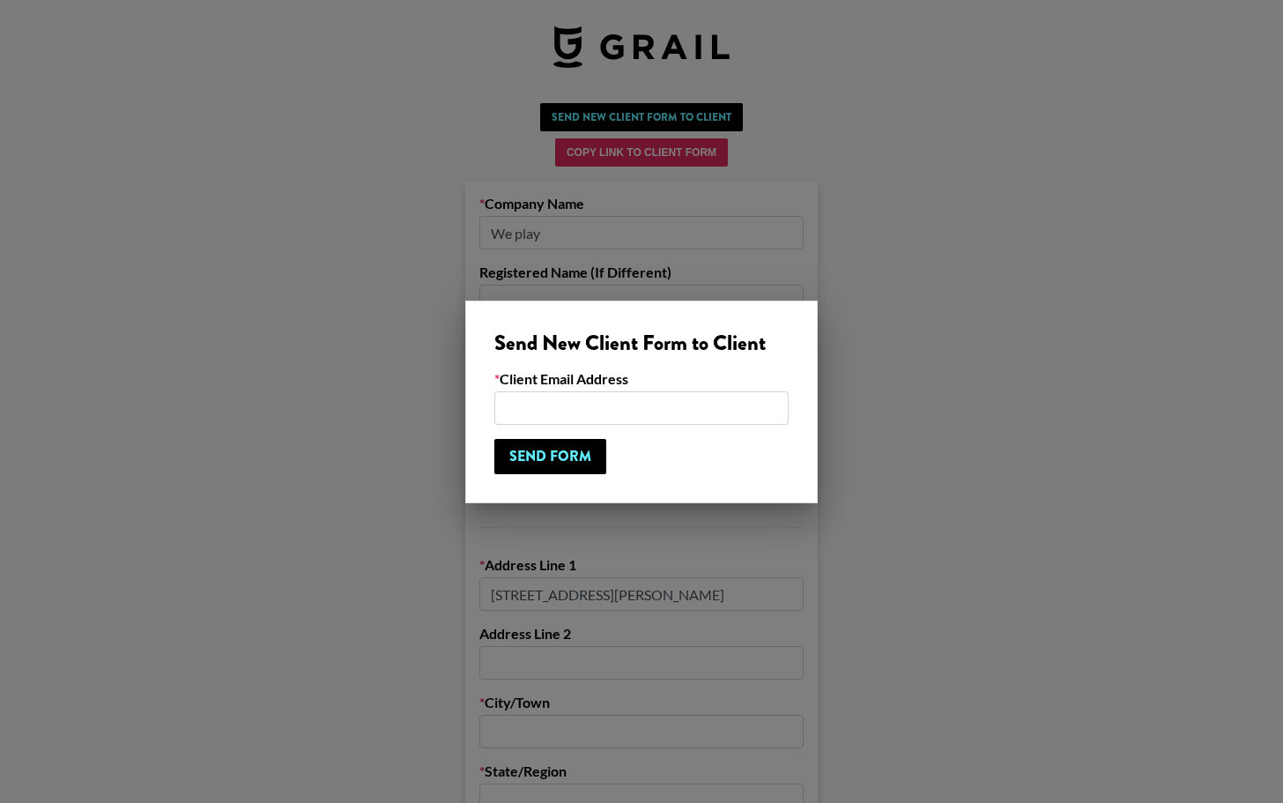
click at [576, 410] on input "email" at bounding box center [642, 407] width 294 height 33
paste input "<alansmith5461@gmail.com>"
click at [542, 458] on input "Send Form" at bounding box center [551, 456] width 112 height 35
drag, startPoint x: 513, startPoint y: 412, endPoint x: 513, endPoint y: 446, distance: 34.4
click at [513, 413] on input "<alansmith5461@gmail.com>" at bounding box center [642, 407] width 294 height 33
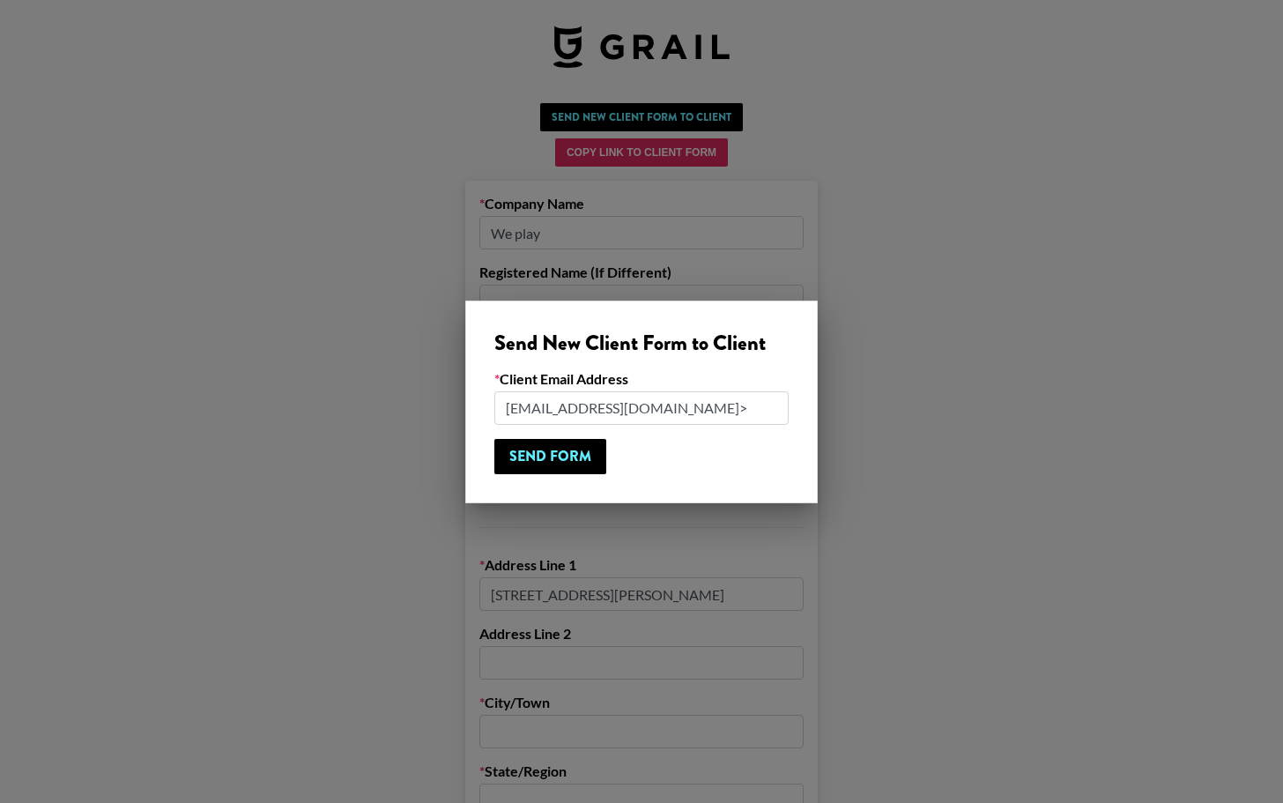
click at [706, 403] on input "alansmith5461@gmail.com>" at bounding box center [642, 407] width 294 height 33
type input "[EMAIL_ADDRESS][DOMAIN_NAME]"
click at [586, 455] on input "Send Form" at bounding box center [551, 456] width 112 height 35
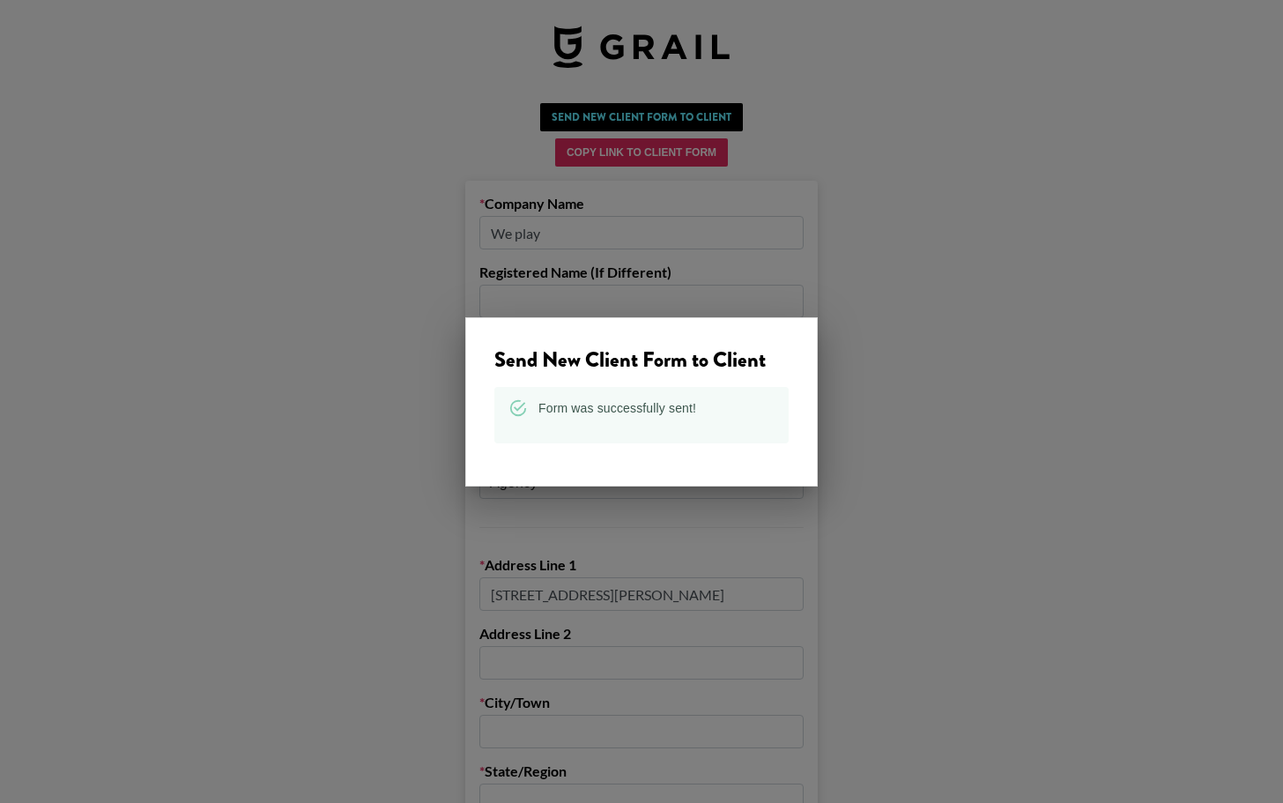
click at [429, 267] on div at bounding box center [641, 401] width 1283 height 803
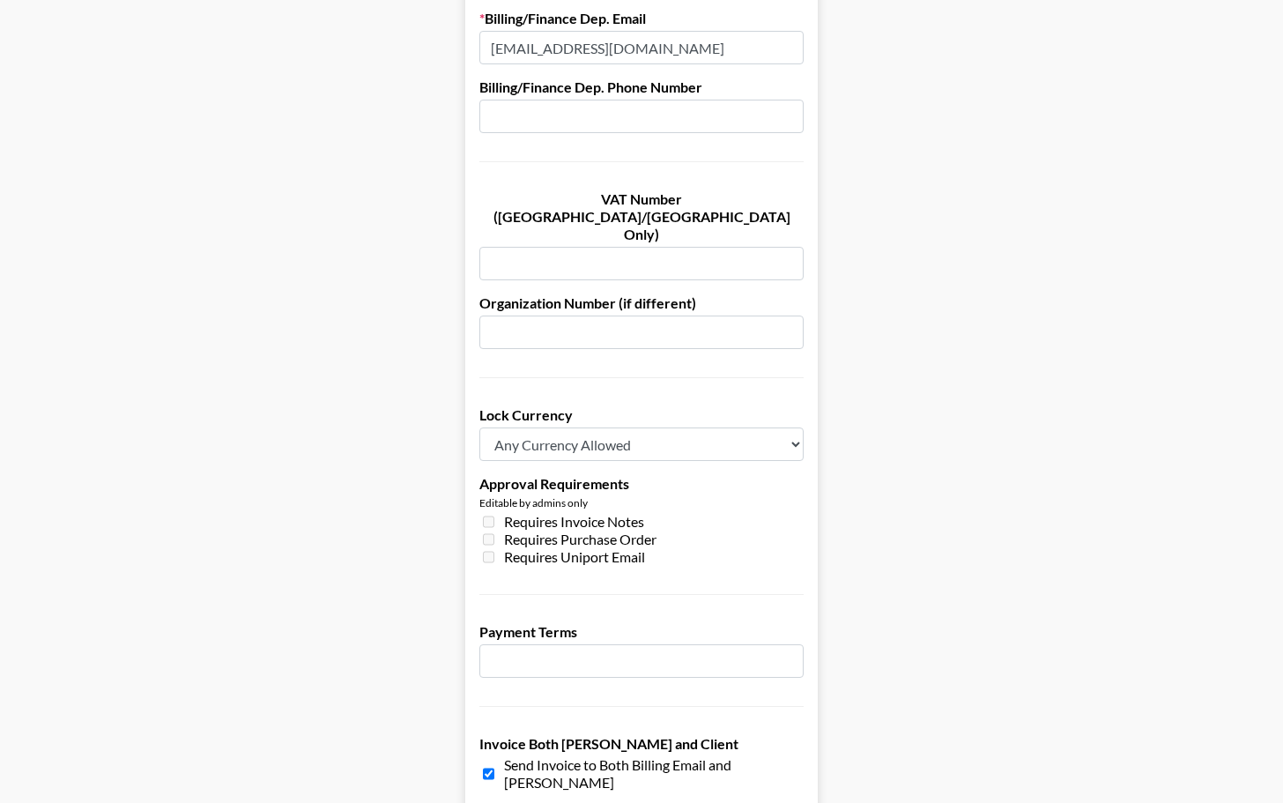
scroll to position [818, 0]
